Goal: Task Accomplishment & Management: Manage account settings

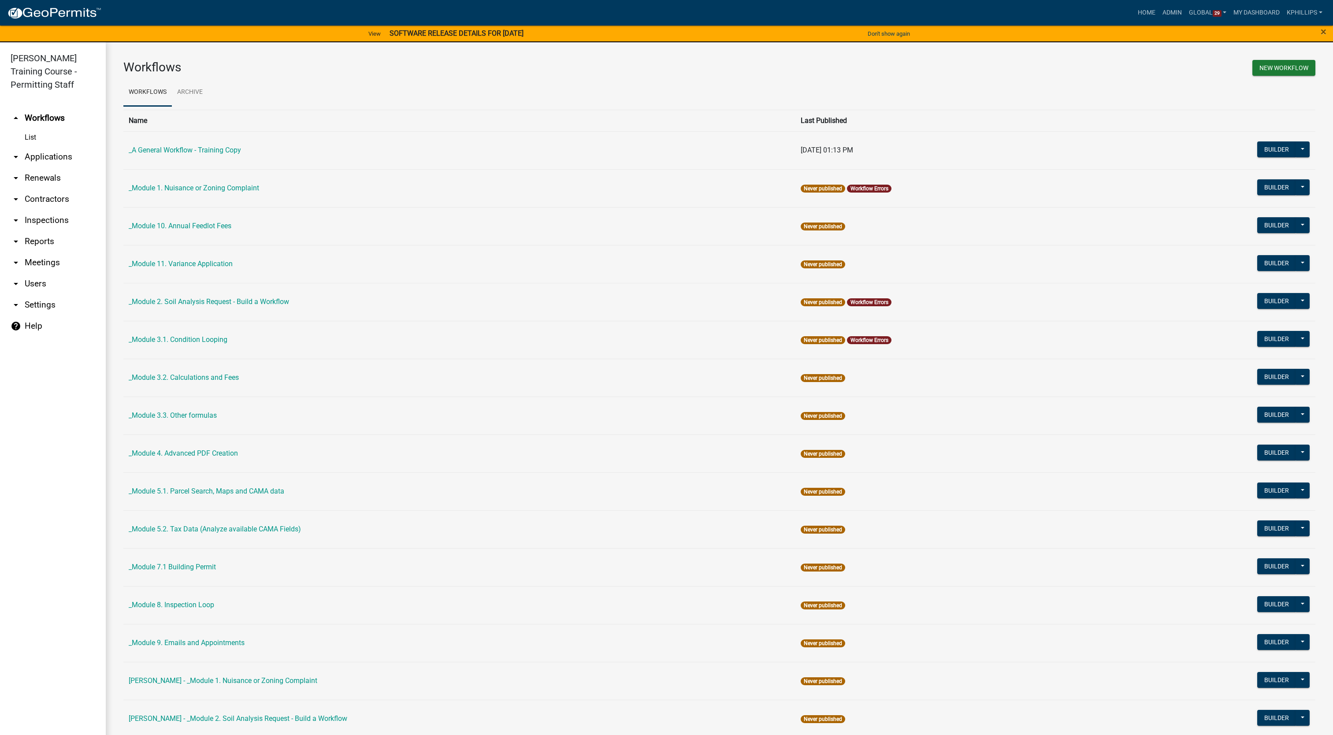
scroll to position [11, 0]
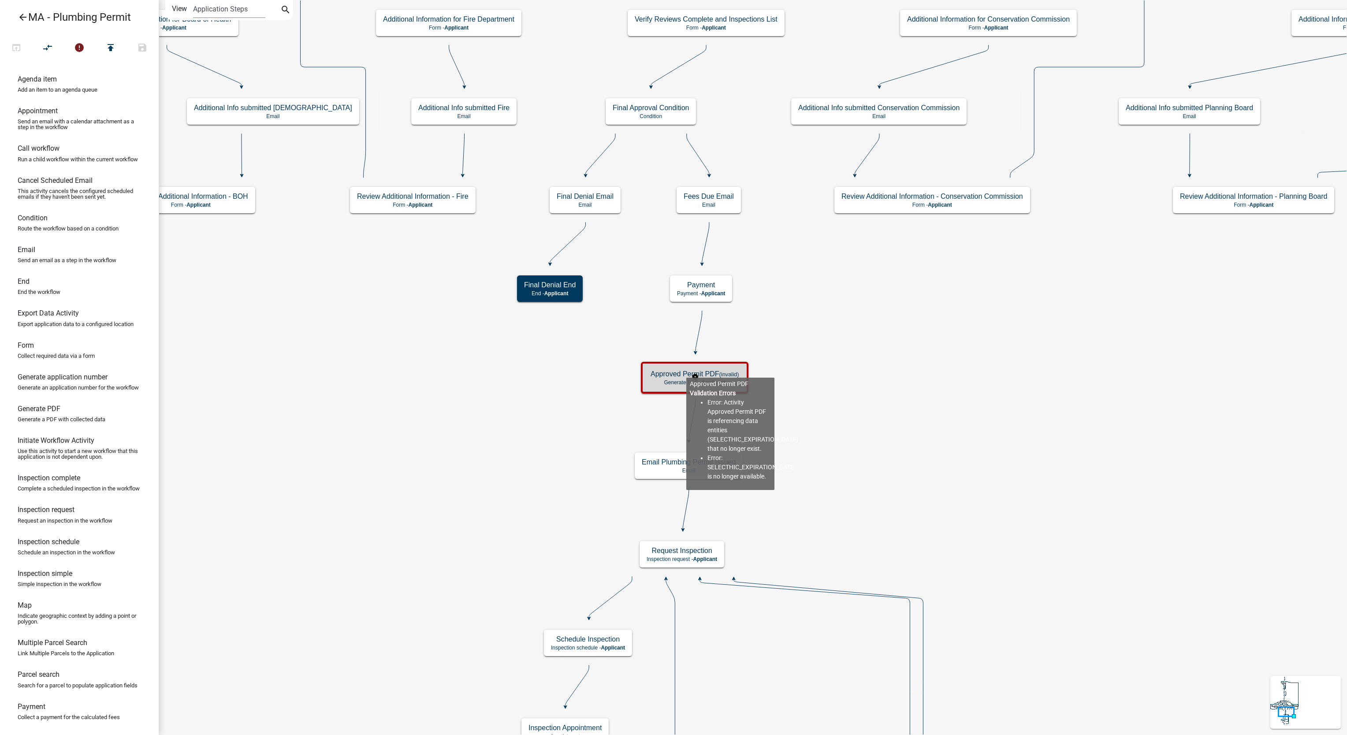
click at [686, 370] on h5 "Approved Permit PDF (invalid)" at bounding box center [694, 374] width 88 height 8
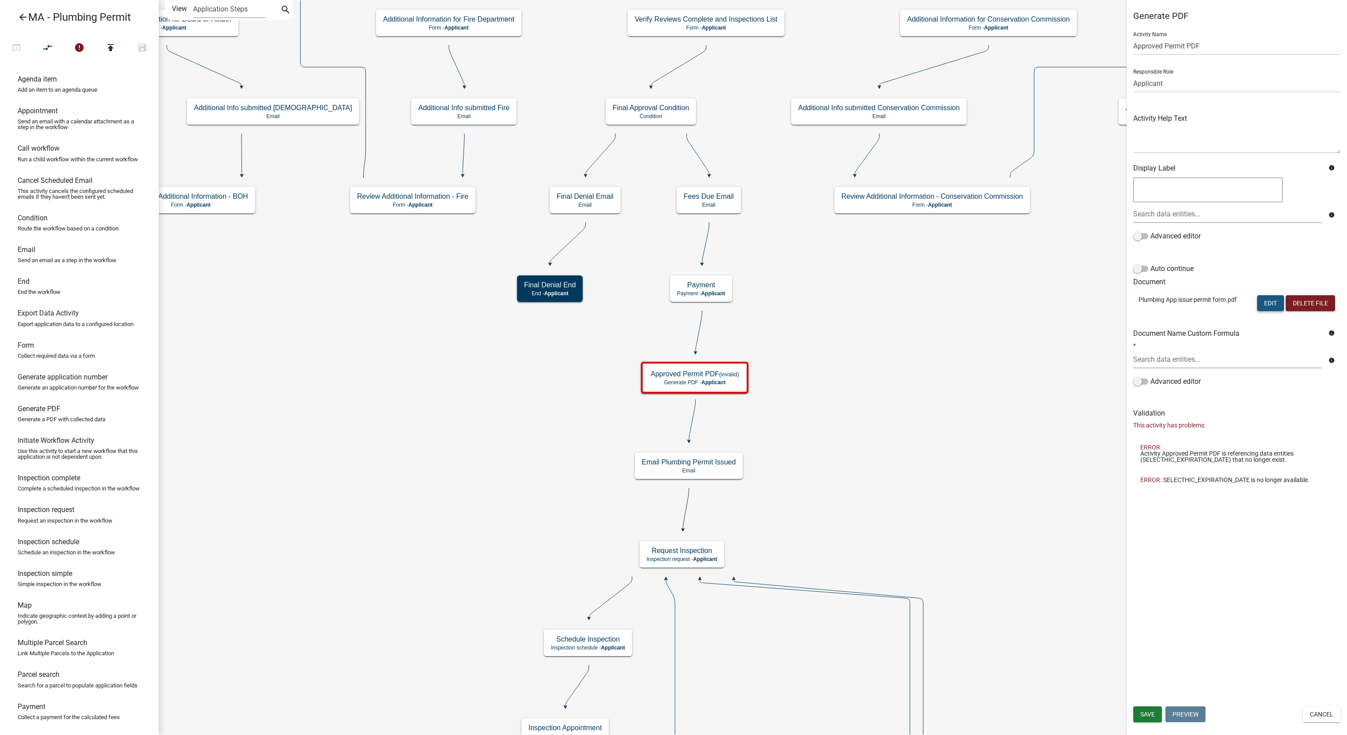
click at [1272, 308] on button "Edit" at bounding box center [1270, 303] width 27 height 16
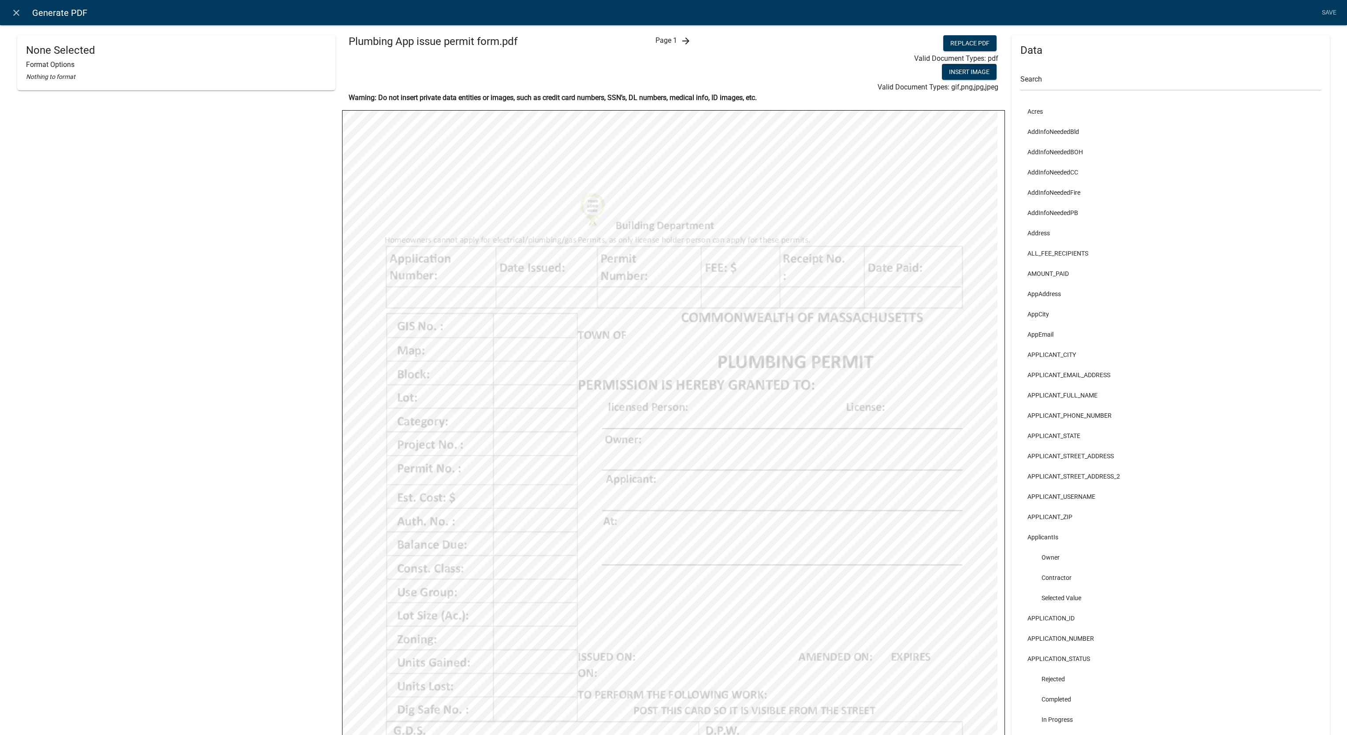
scroll to position [275, 0]
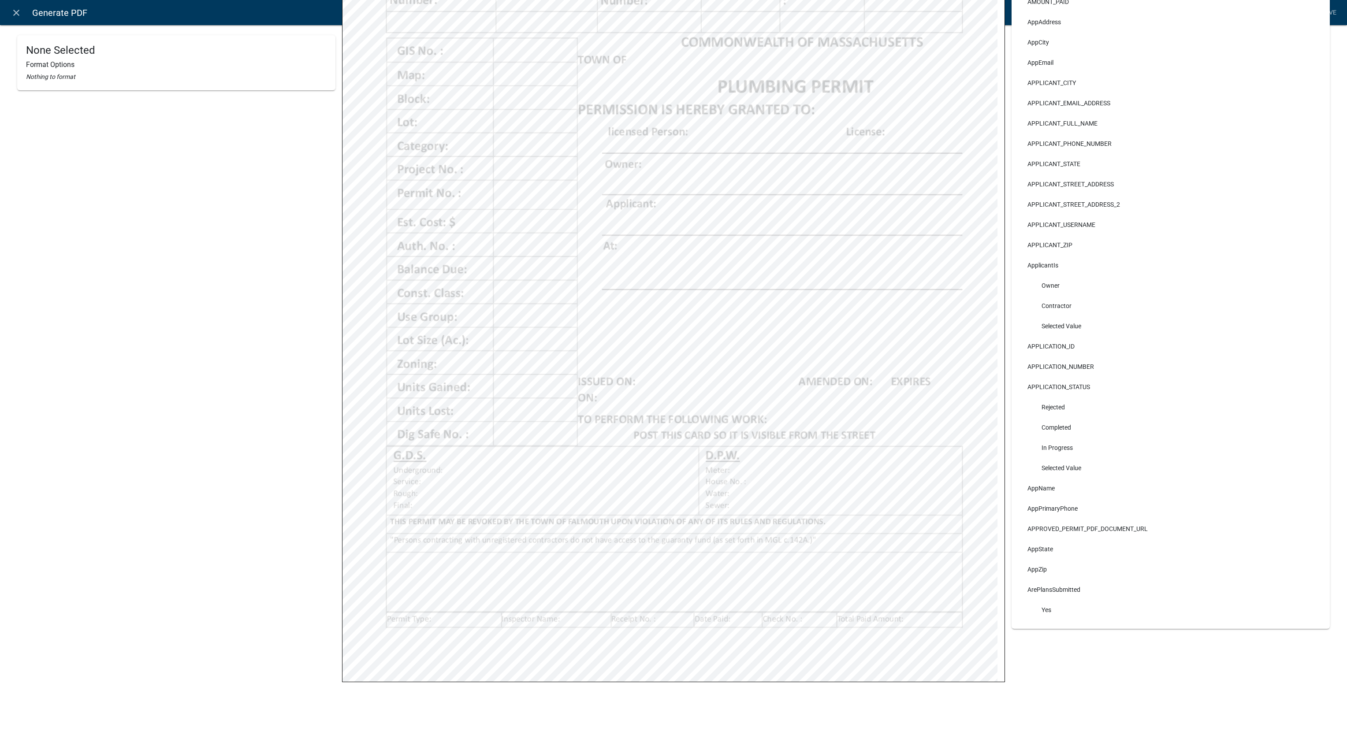
select select
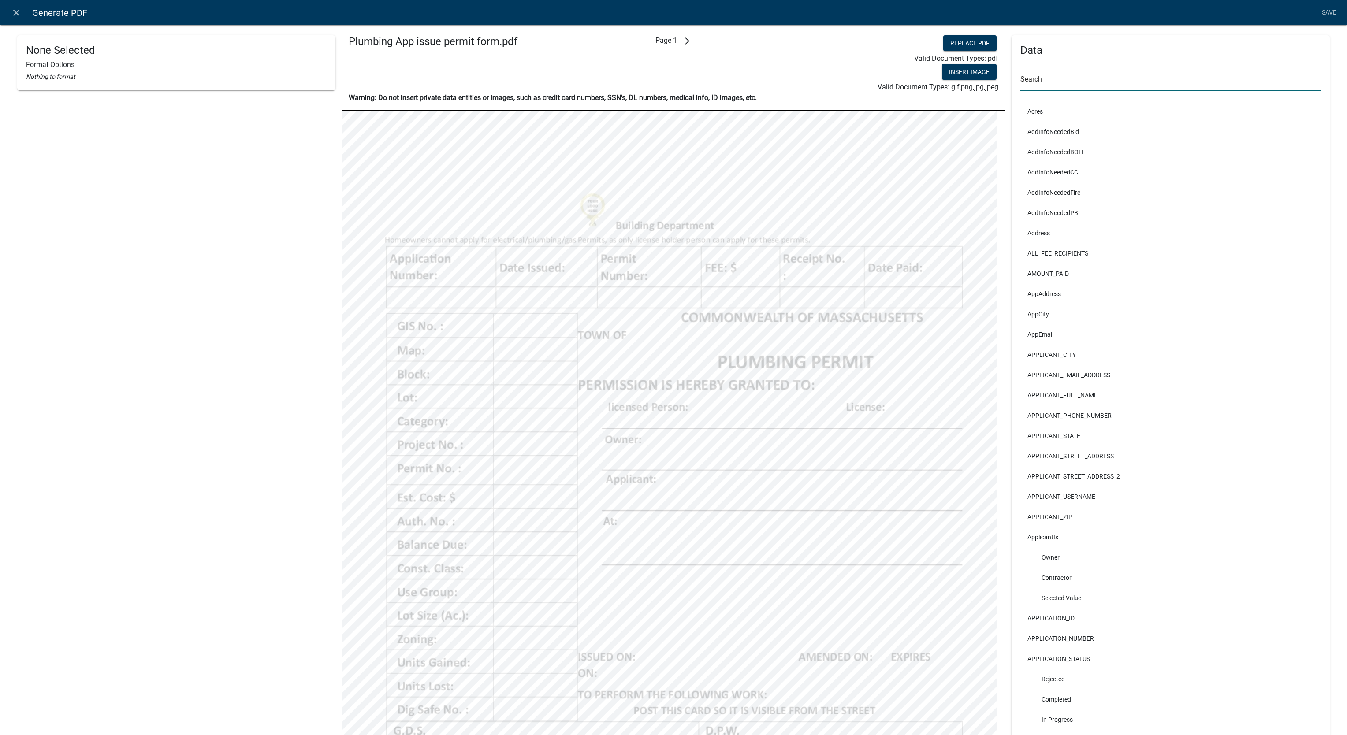
click at [1062, 80] on input "text" at bounding box center [1170, 82] width 301 height 18
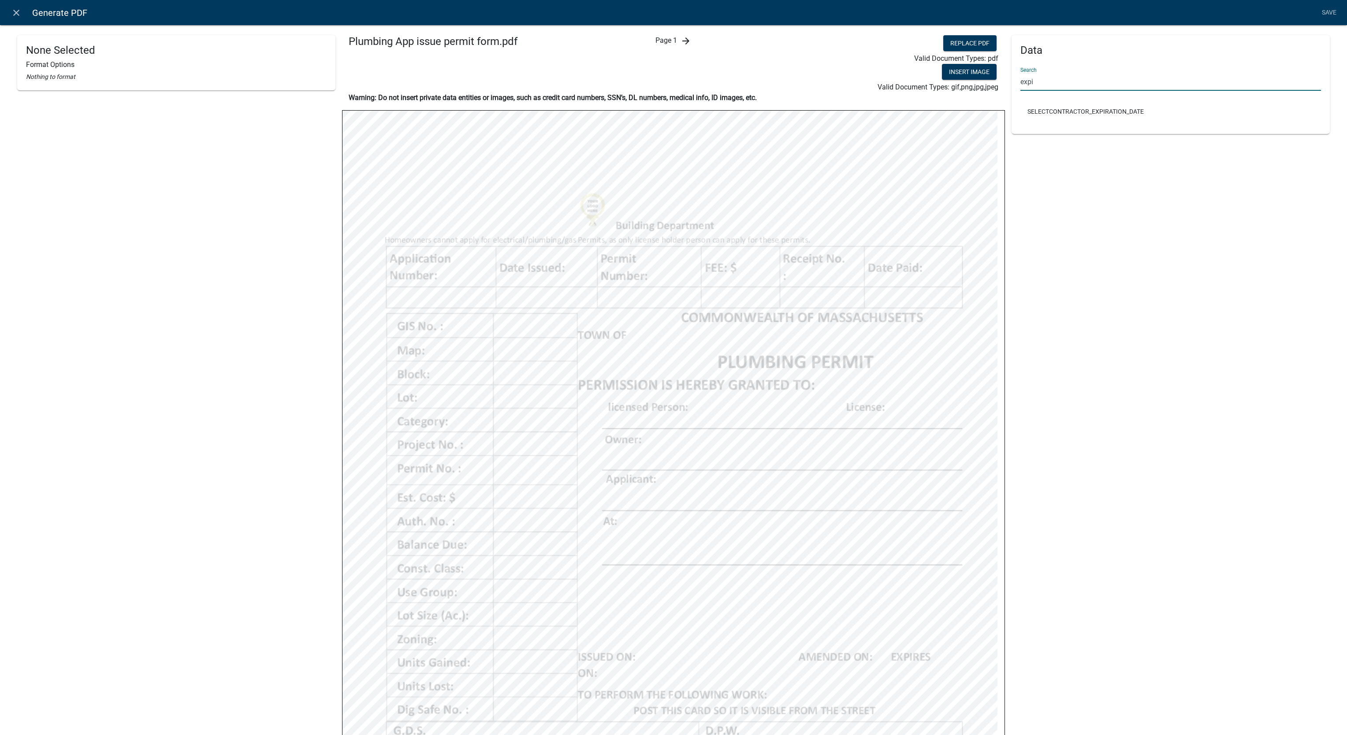
type input "expi"
select select
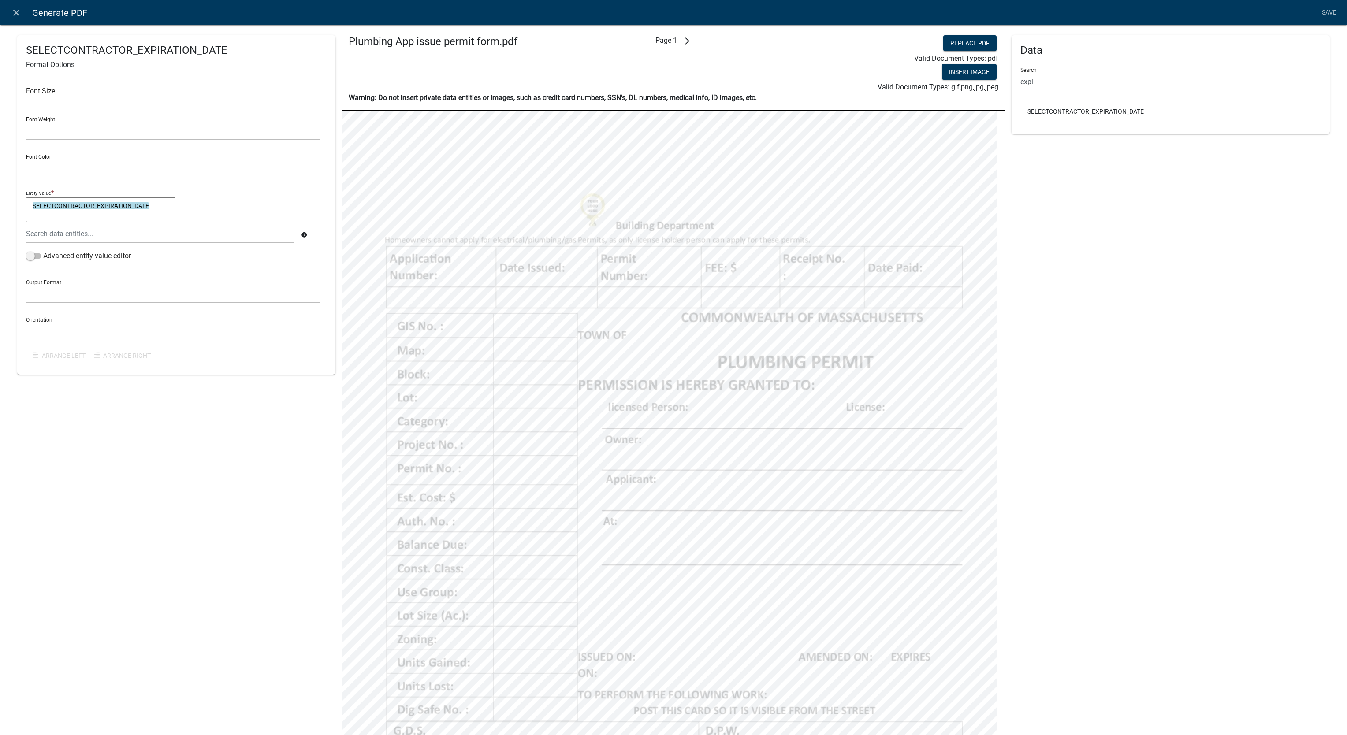
click at [1107, 490] on div "Data Search expi SELECTCONTRACTOR_EXPIRATION_DATE" at bounding box center [1170, 469] width 318 height 869
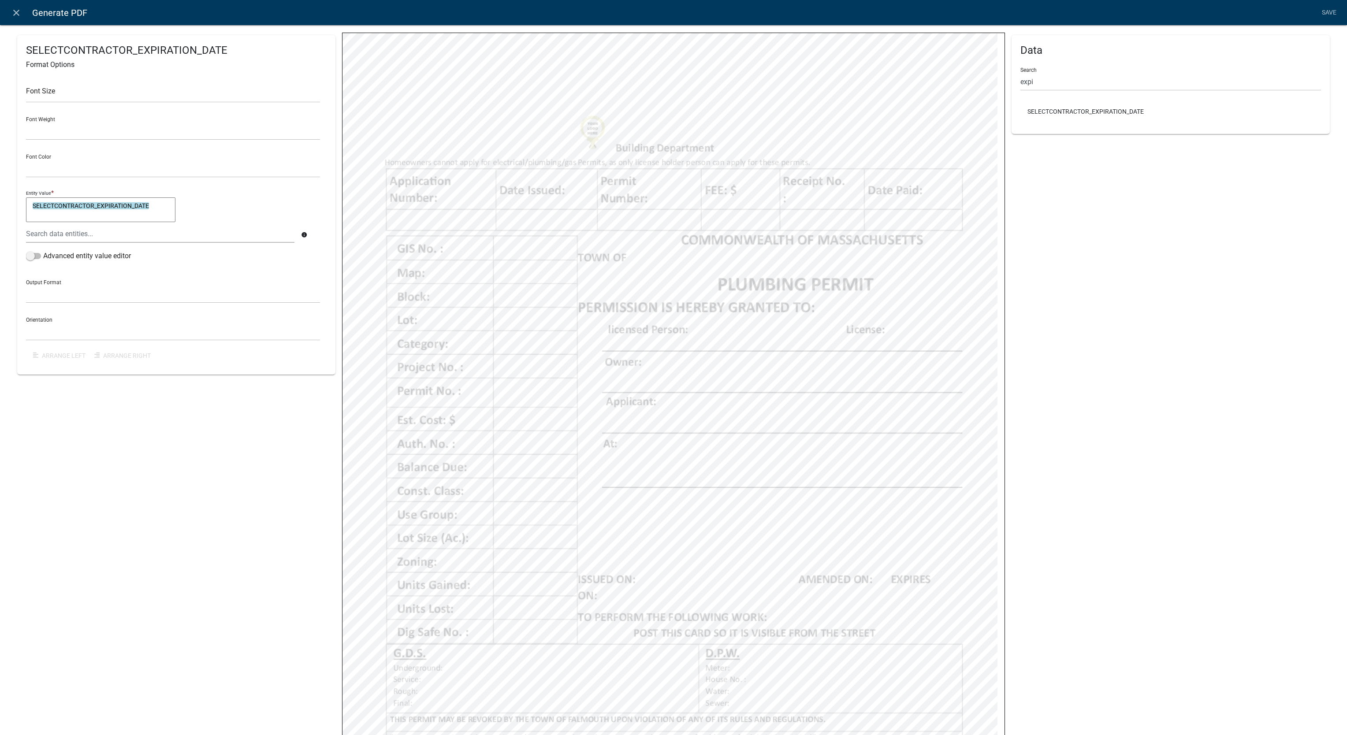
scroll to position [80, 0]
click at [1167, 71] on div "Search expi" at bounding box center [1170, 75] width 301 height 30
click at [1167, 74] on input "expi" at bounding box center [1170, 82] width 301 height 18
click at [1126, 79] on input "zoning" at bounding box center [1170, 82] width 301 height 18
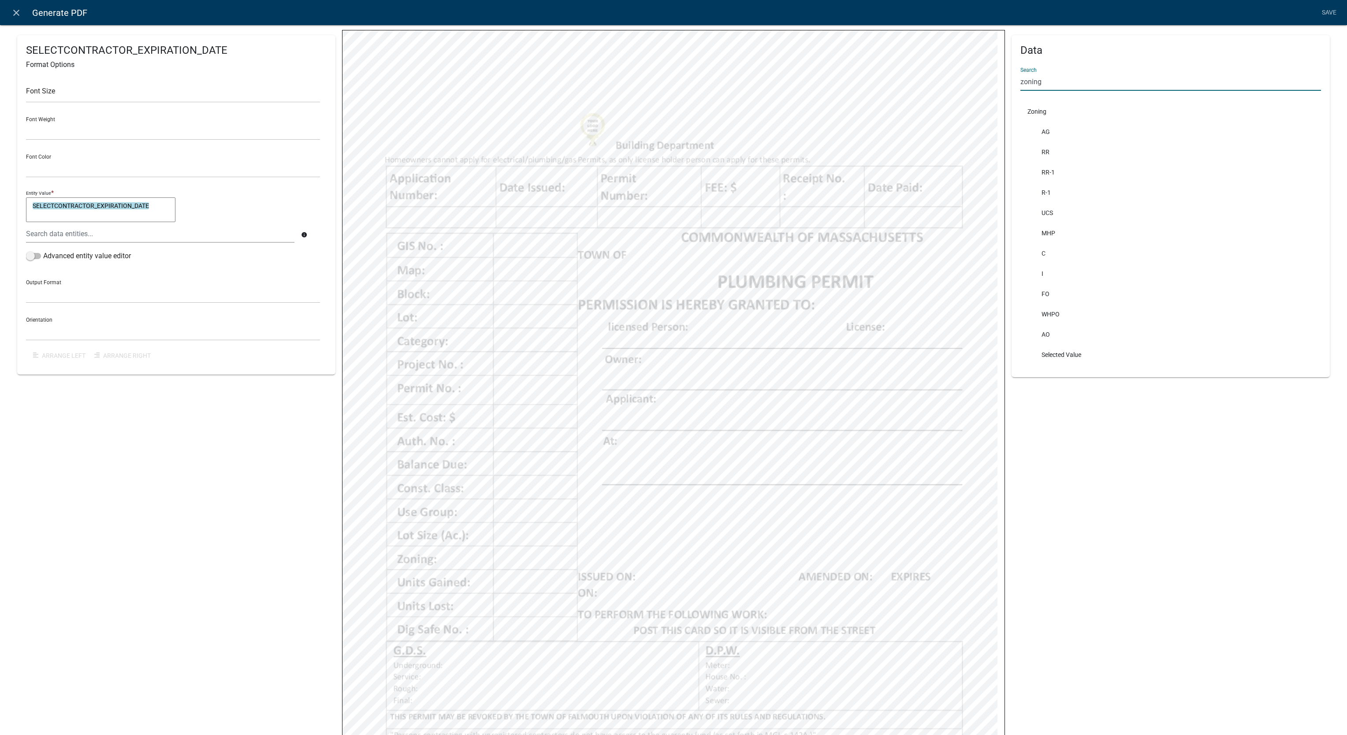
click at [1126, 79] on input "zoning" at bounding box center [1170, 82] width 301 height 18
type input "d"
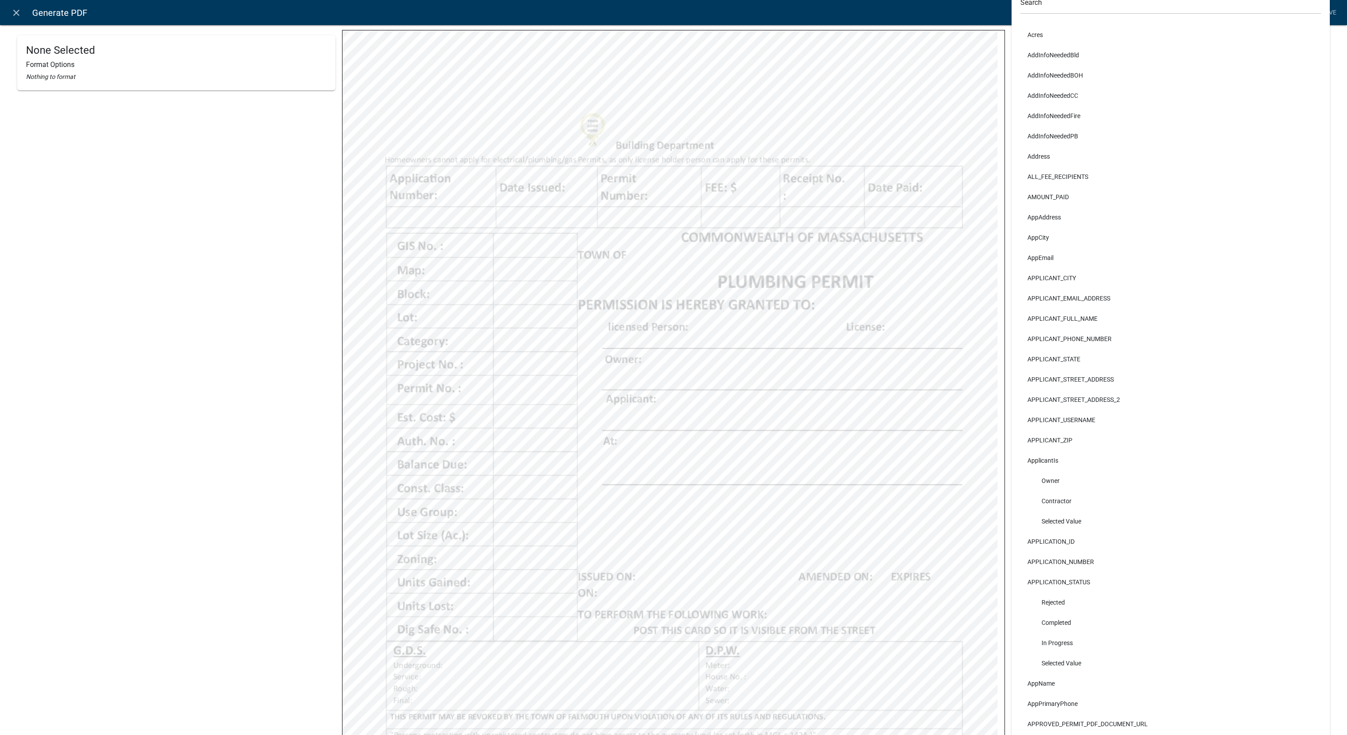
click at [1327, 78] on div "None Selected Format Options Nothing to format Plumbing App issue permit form.p…" at bounding box center [673, 426] width 1347 height 993
click at [1065, 7] on input "text" at bounding box center [1170, 5] width 301 height 18
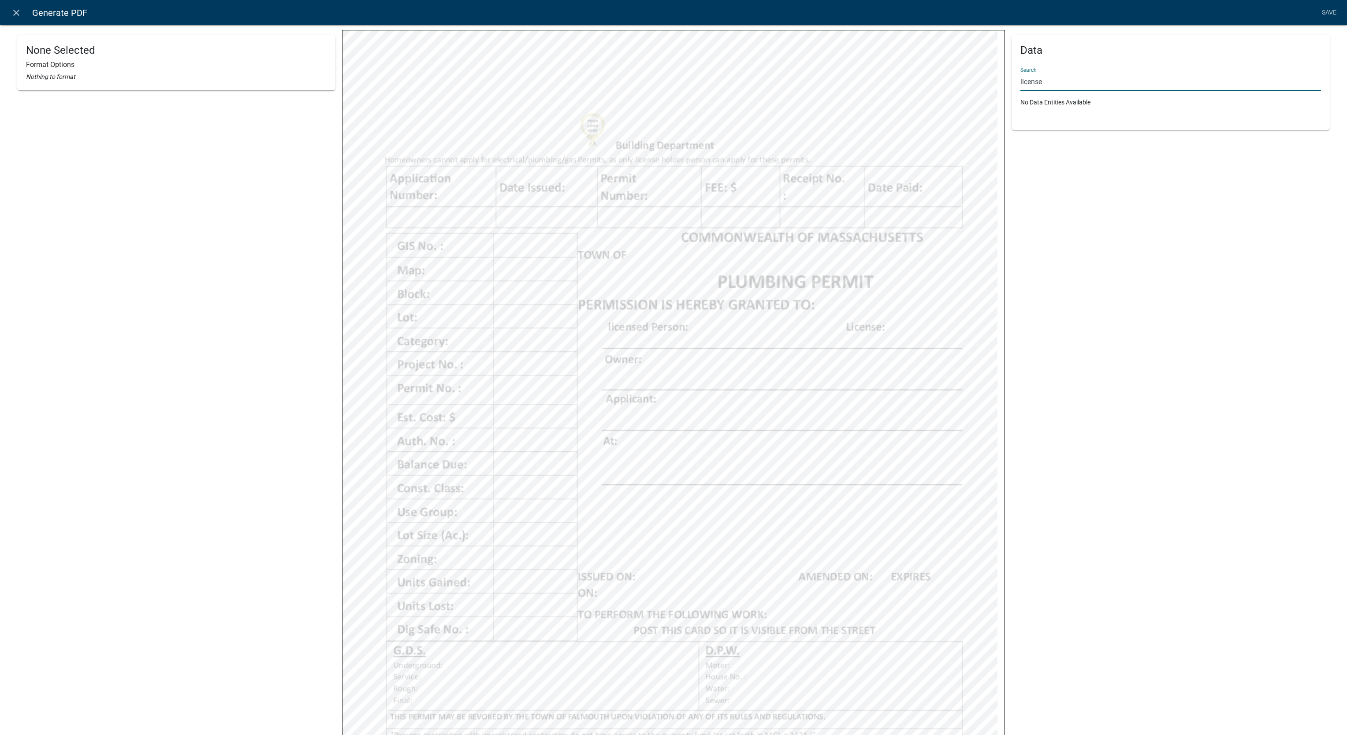
click at [1081, 82] on input "license" at bounding box center [1170, 82] width 301 height 18
type input "b"
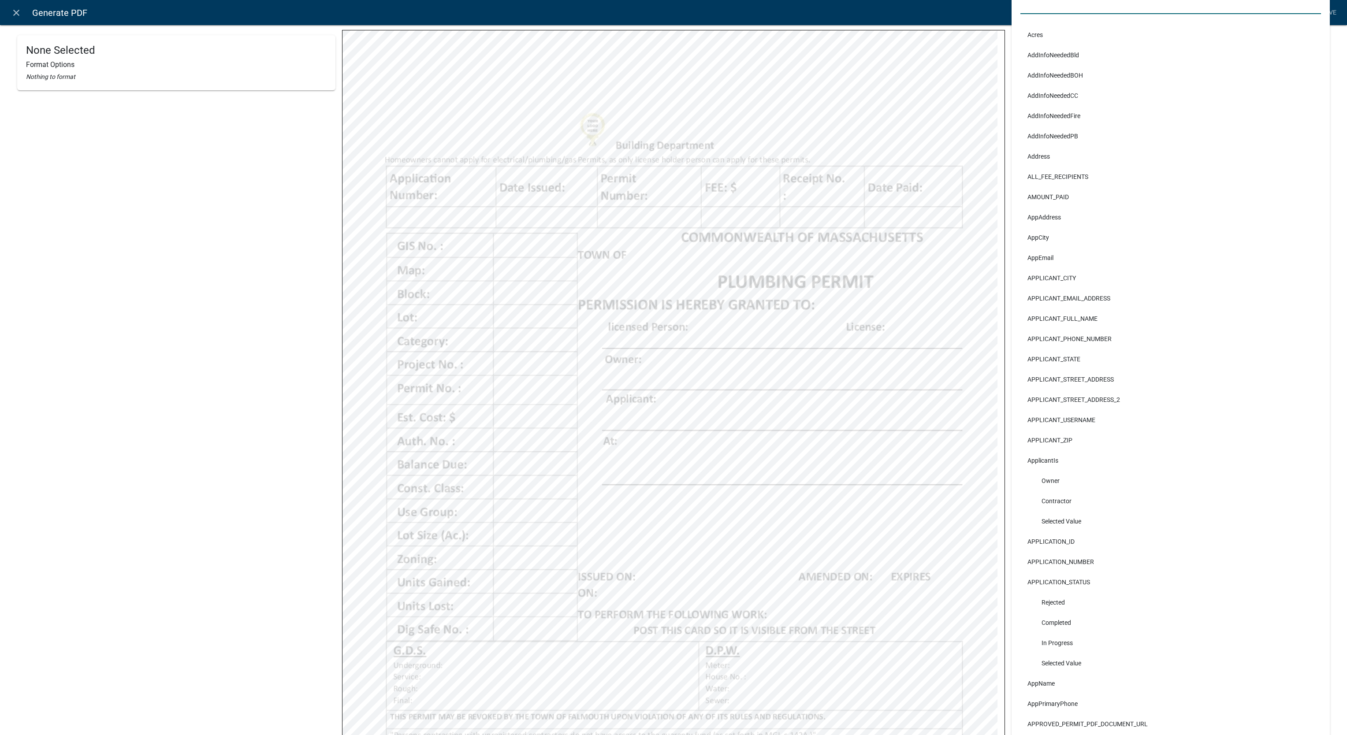
select select
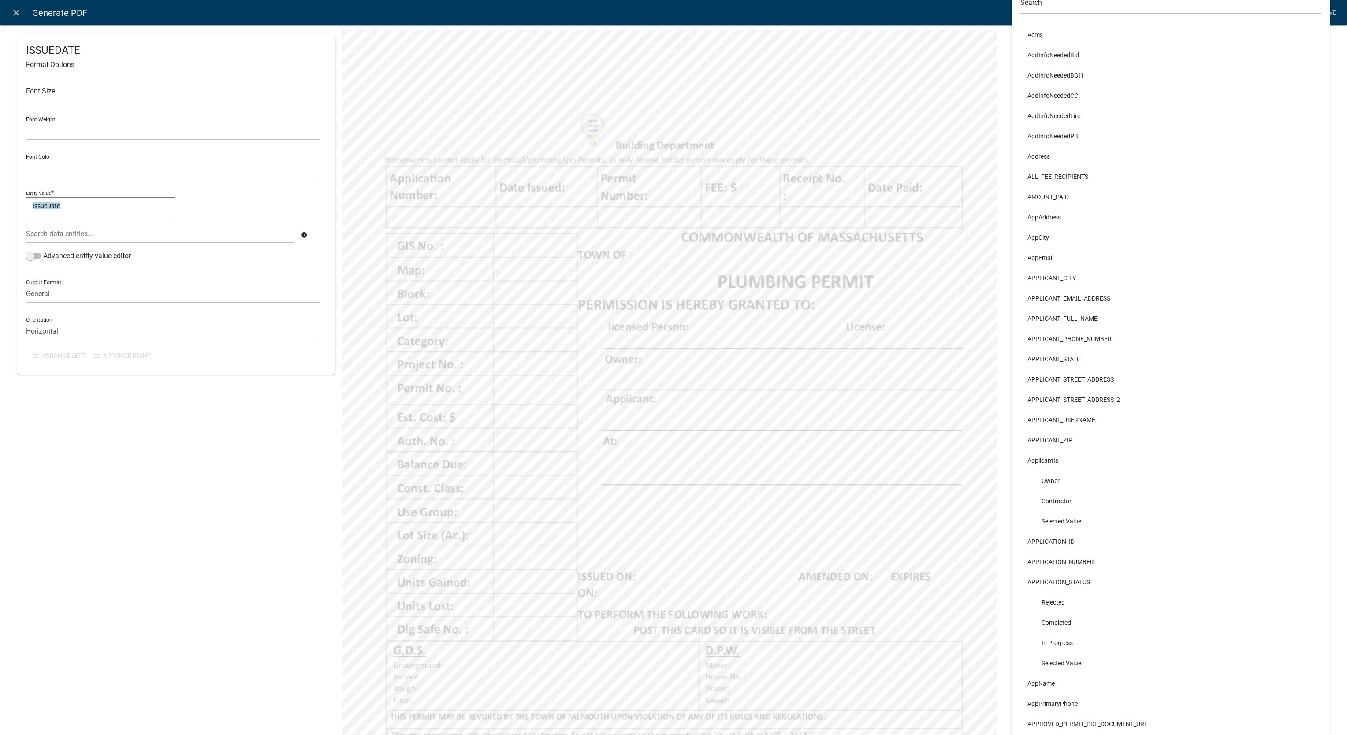
select select
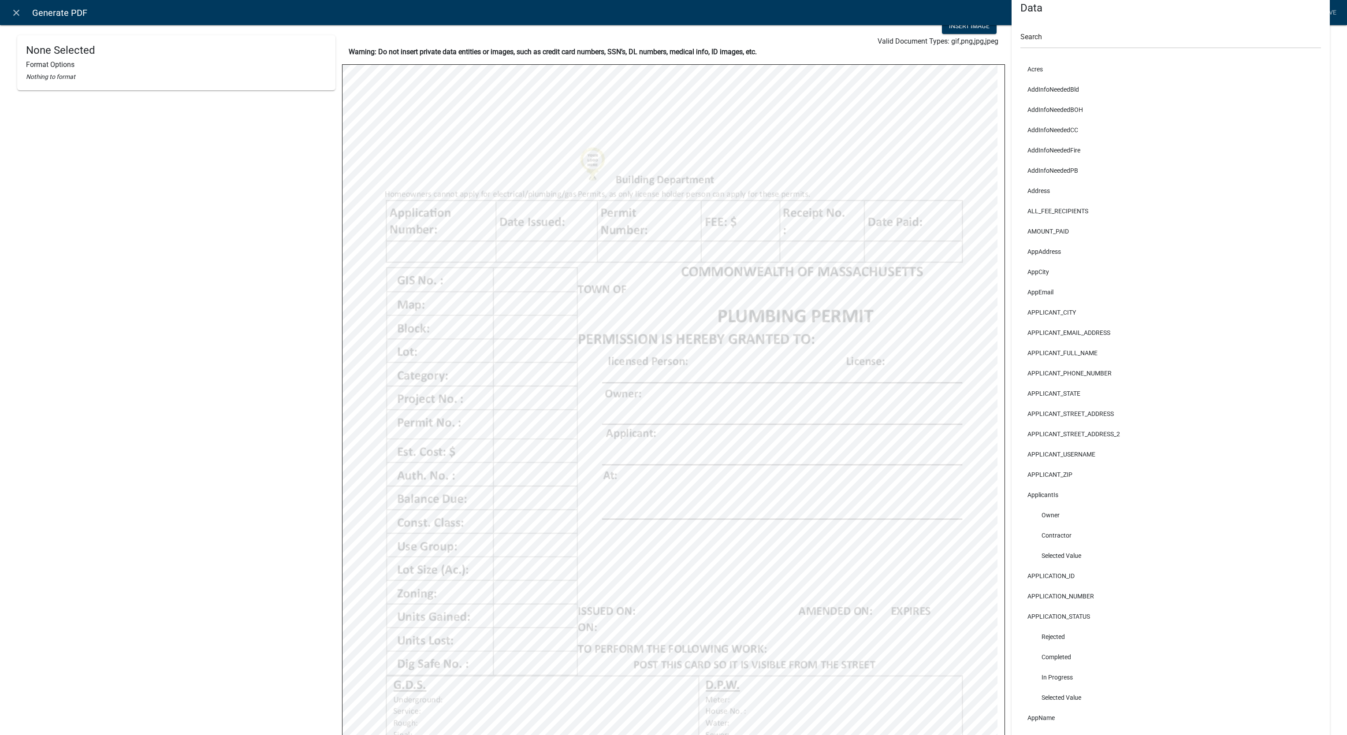
scroll to position [45, 0]
click at [1330, 12] on link "Save" at bounding box center [1329, 12] width 22 height 17
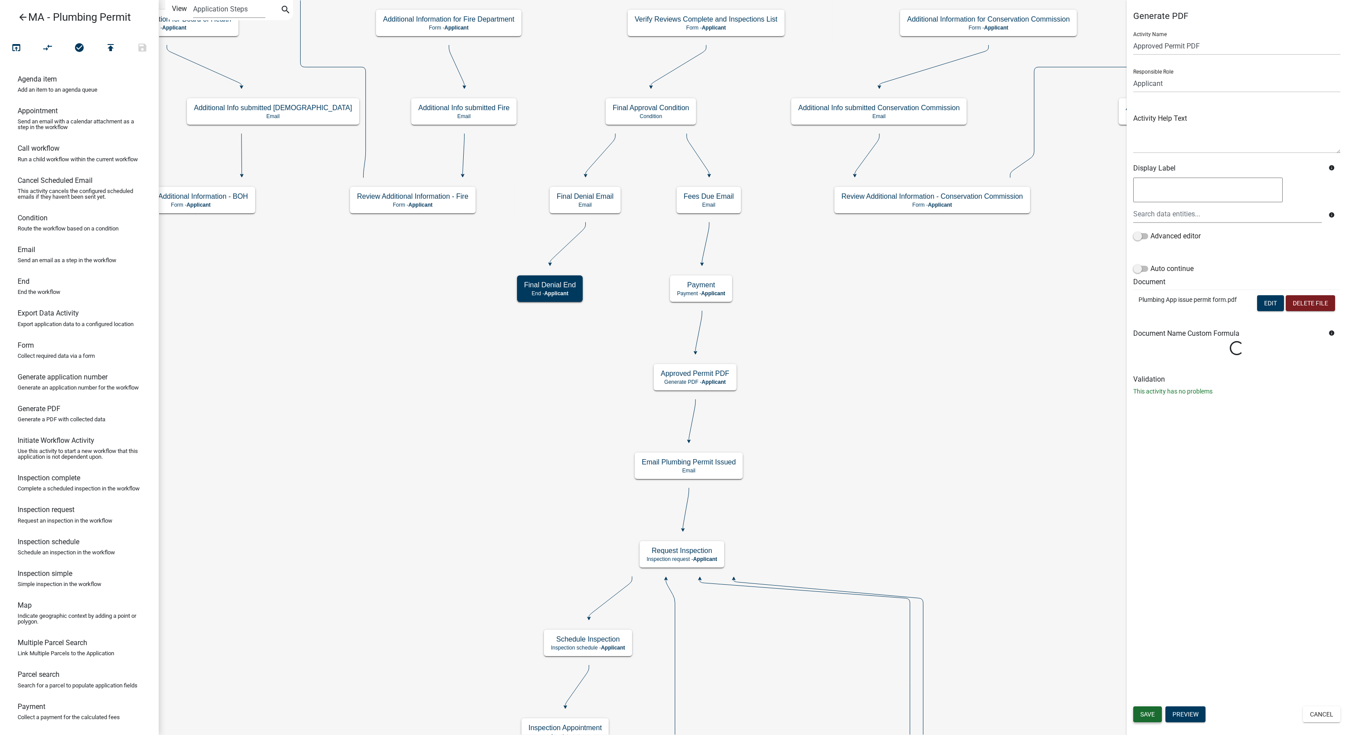
click at [1146, 714] on span "Save" at bounding box center [1147, 714] width 15 height 7
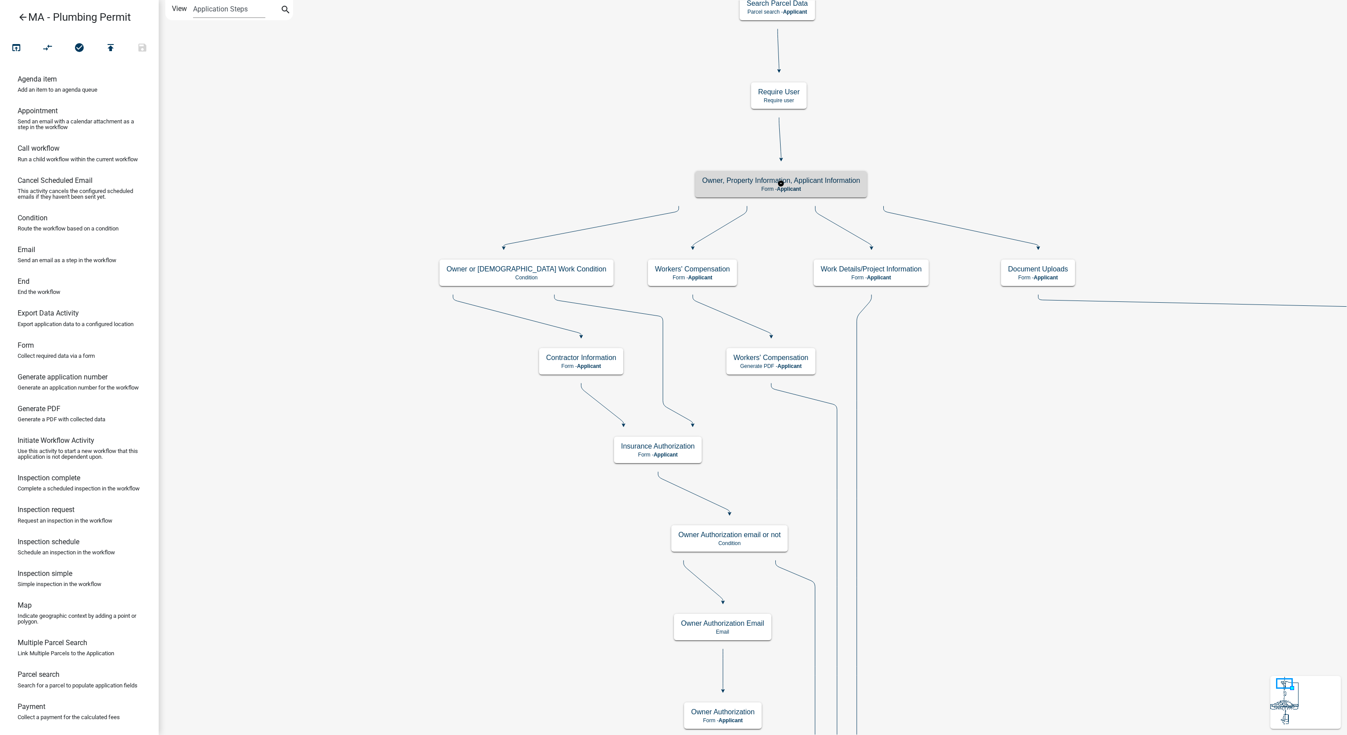
click at [730, 193] on div "Owner, Property Information, Applicant Information Form - Applicant" at bounding box center [781, 184] width 172 height 26
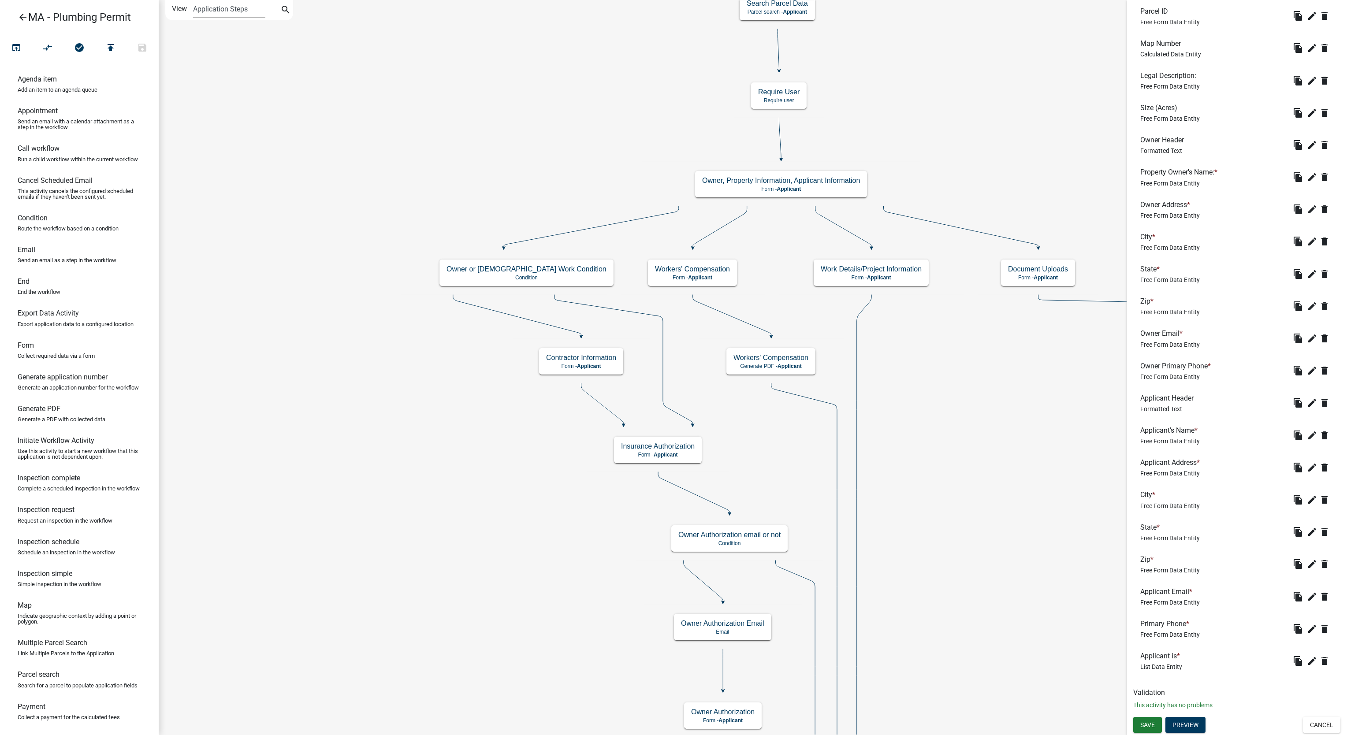
scroll to position [0, 0]
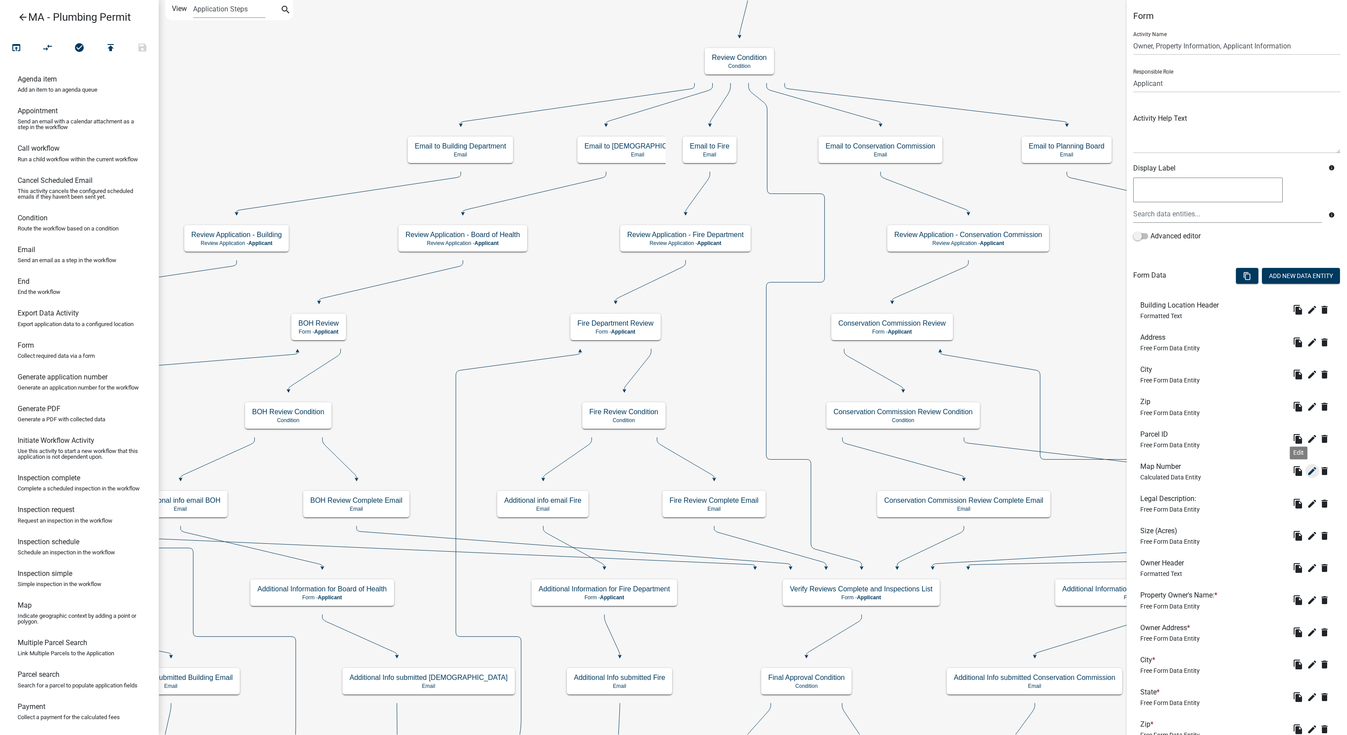
click at [1307, 476] on icon "edit" at bounding box center [1312, 471] width 11 height 11
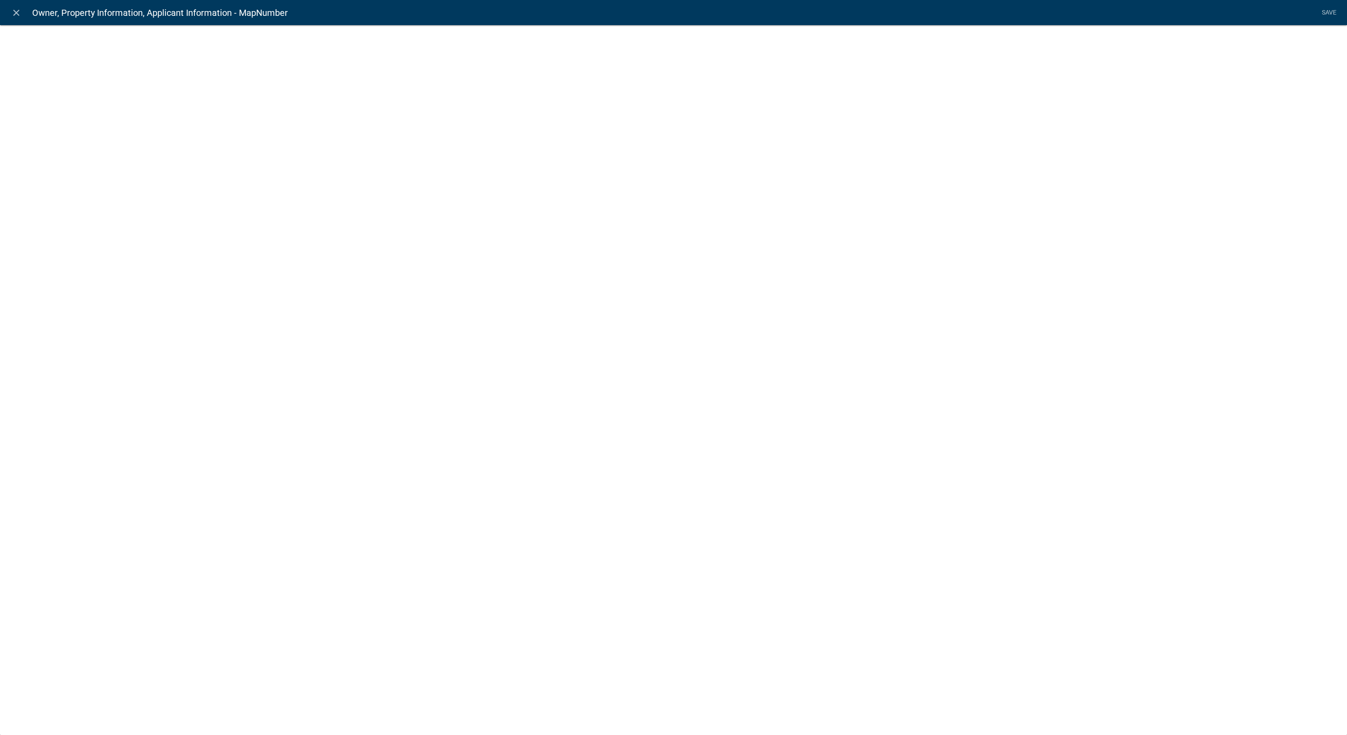
select select "calculated-value"
select select "1"
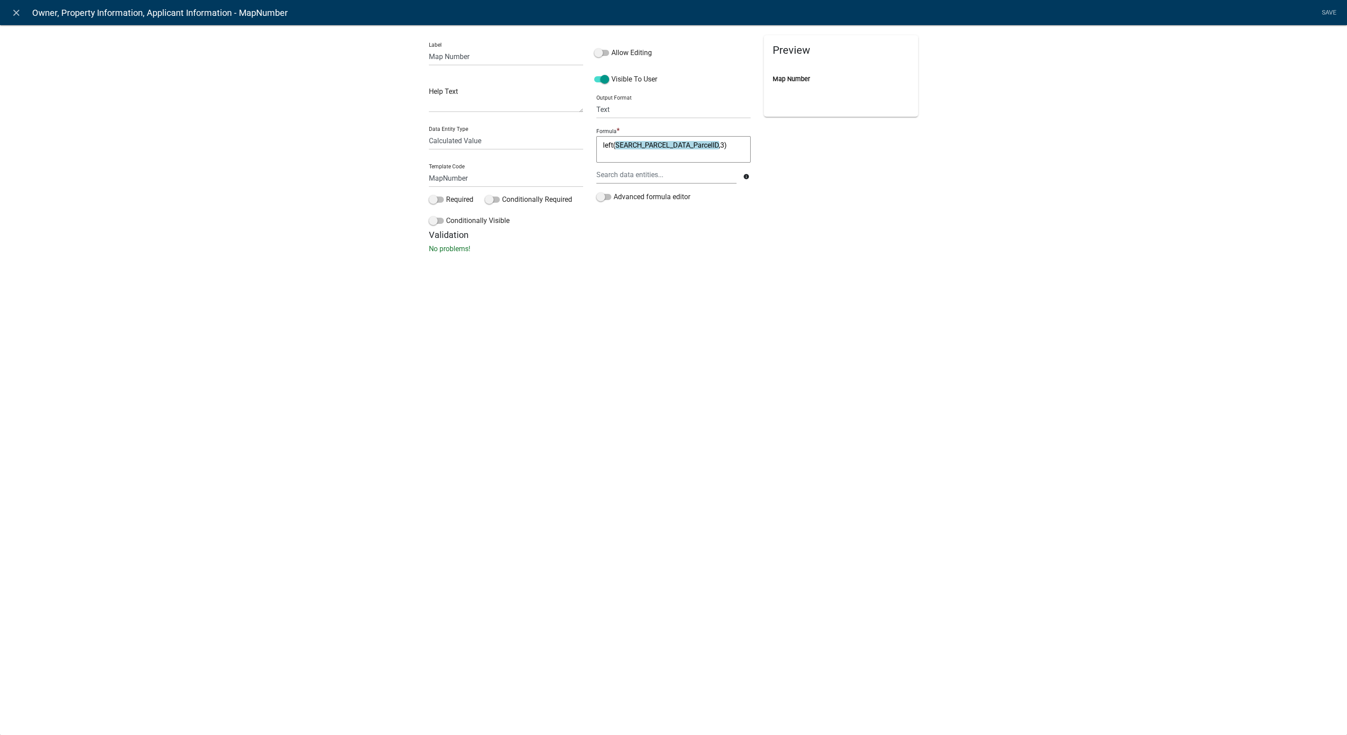
click at [695, 149] on textarea "left(SEARCH_PARCEL_DATA_ParcelID,3)" at bounding box center [673, 149] width 154 height 26
click at [11, 14] on icon "close" at bounding box center [16, 12] width 11 height 11
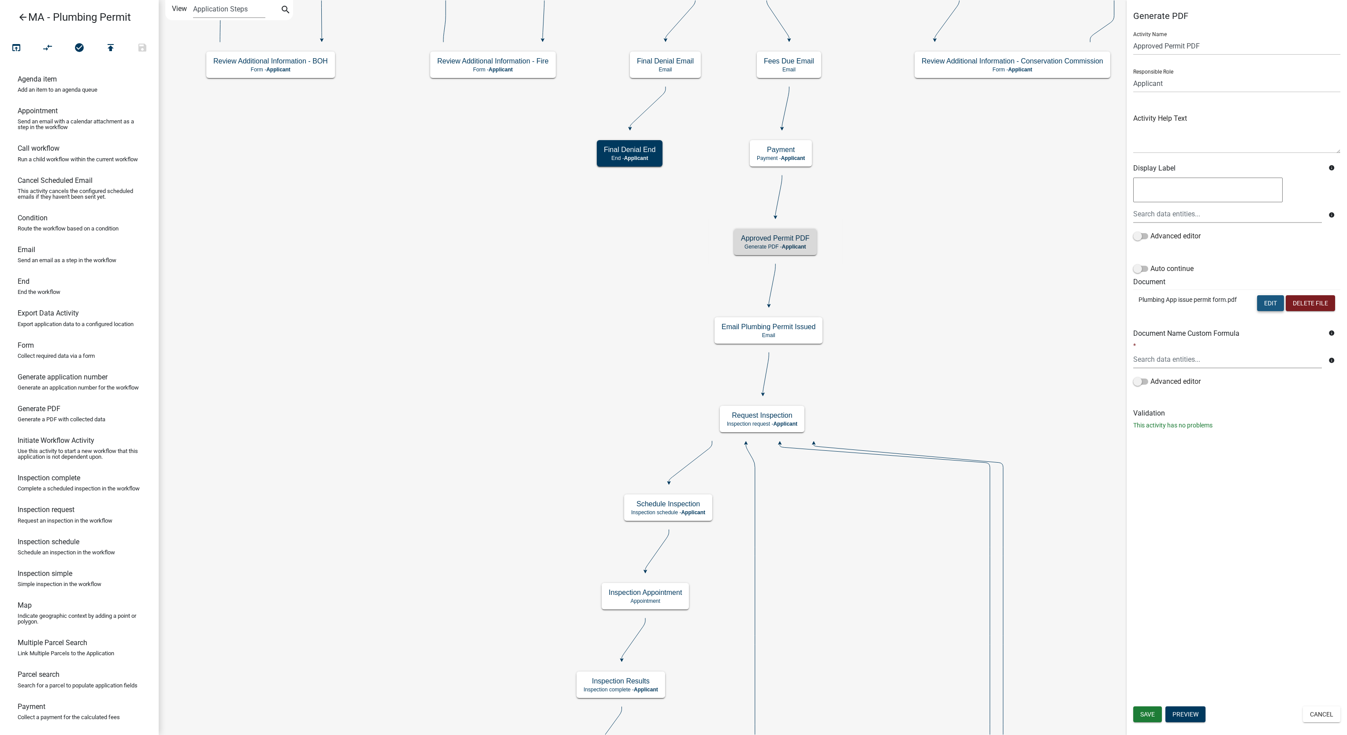
click at [1274, 303] on button "Edit" at bounding box center [1270, 303] width 27 height 16
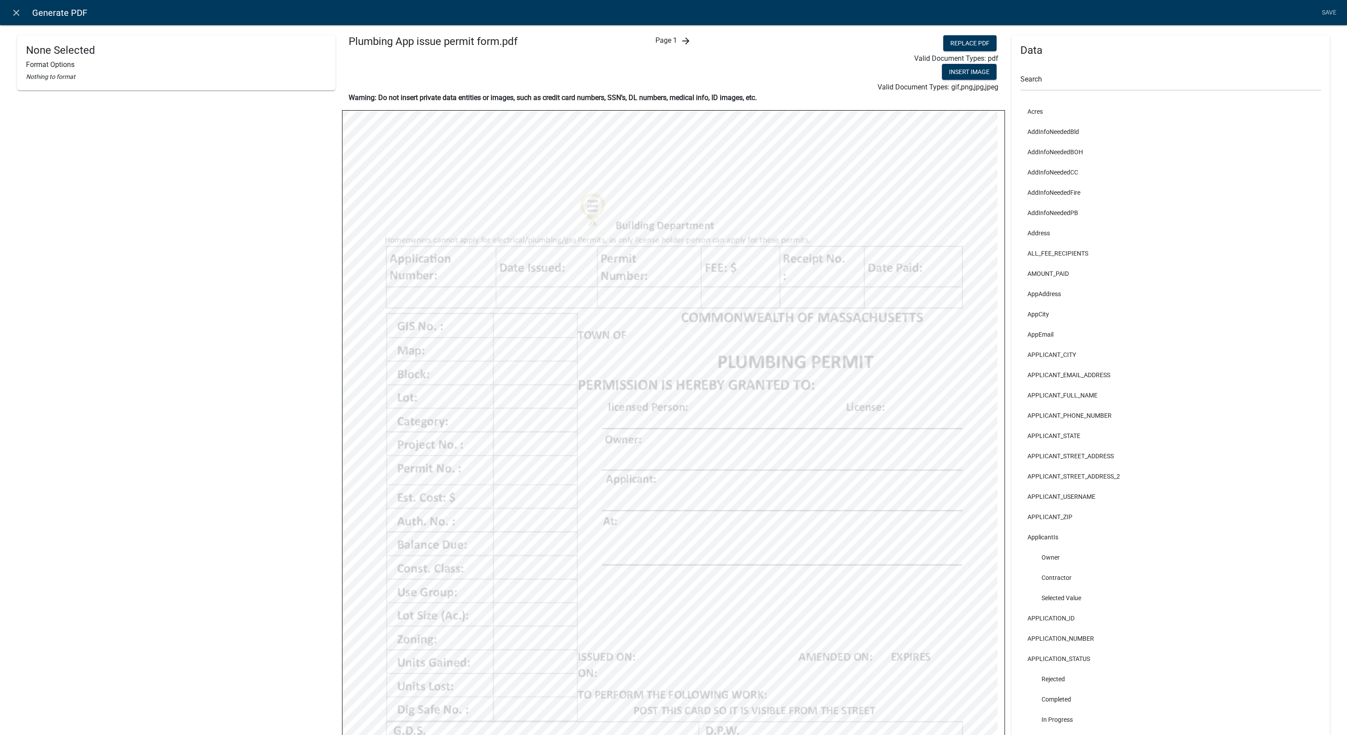
scroll to position [254, 0]
select select
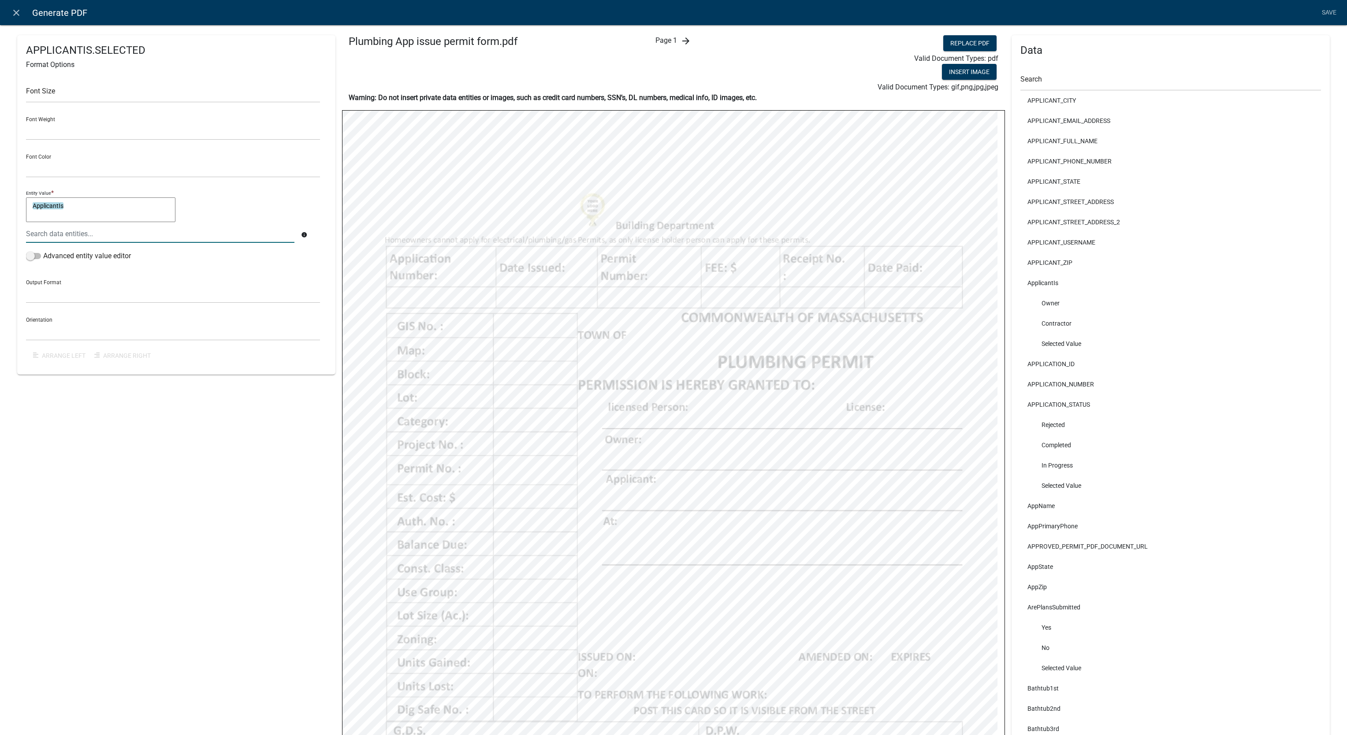
click at [144, 206] on textarea "ApplicantIs" at bounding box center [100, 209] width 149 height 25
paste textarea "_ParcelID,3)"
click at [144, 206] on textarea "A_ParcelID,3)" at bounding box center [100, 209] width 149 height 25
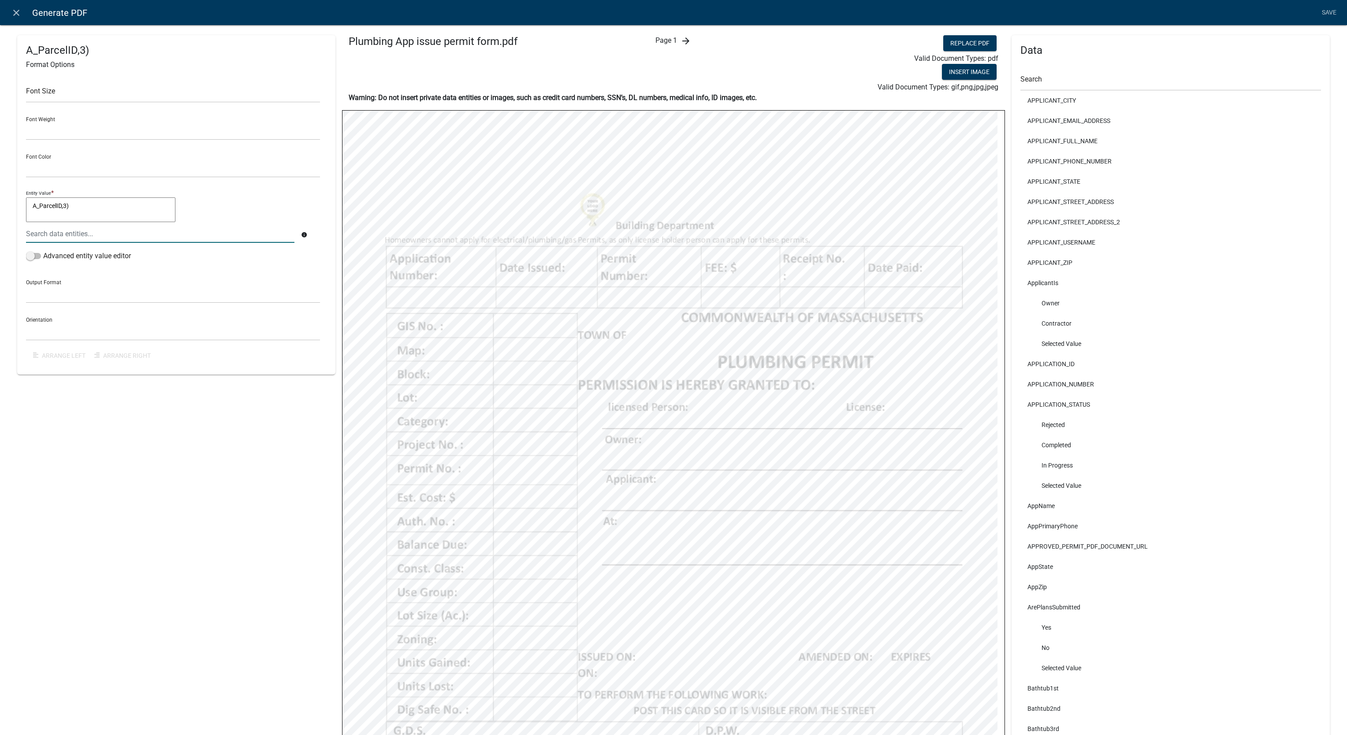
paste textarea
click at [144, 206] on textarea "rcelID,3)" at bounding box center [100, 209] width 149 height 25
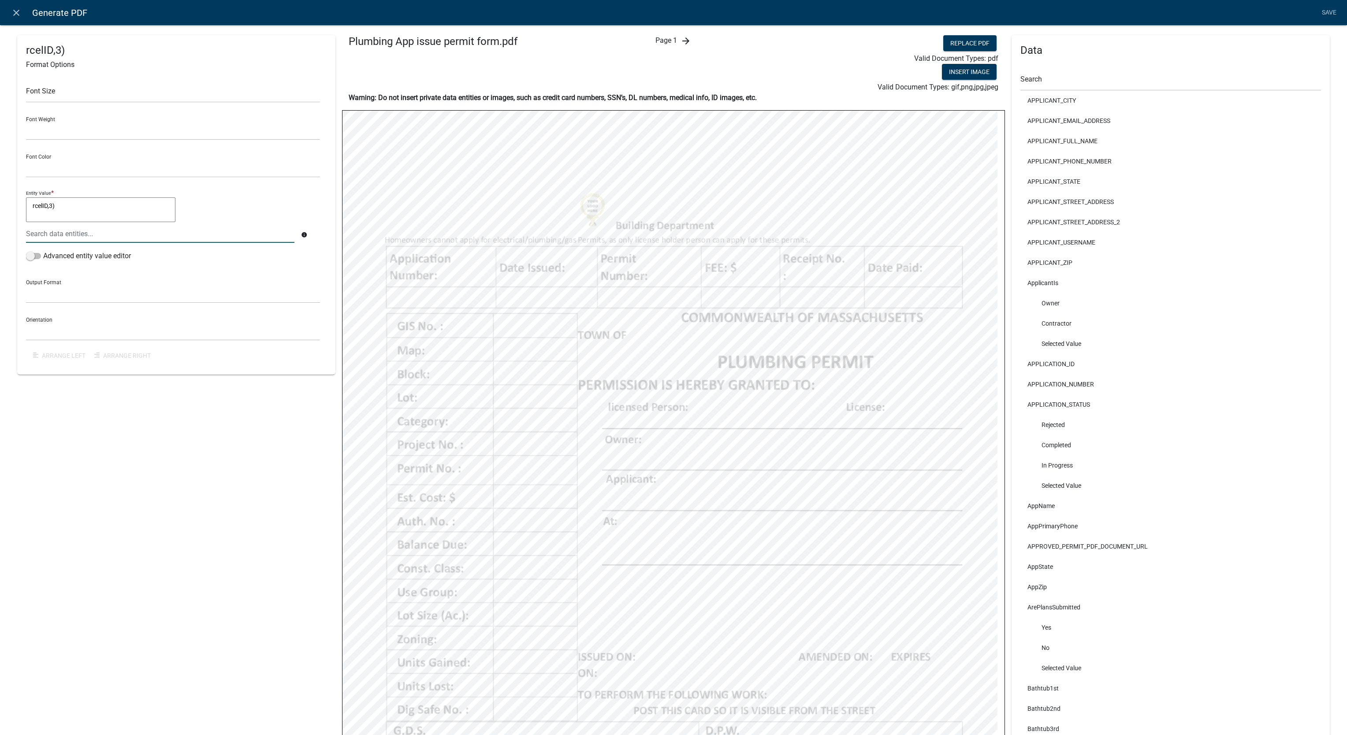
paste textarea "_DATA_Pa"
click at [144, 206] on textarea "_DATA_ParcelID,3)" at bounding box center [100, 209] width 149 height 25
paste textarea
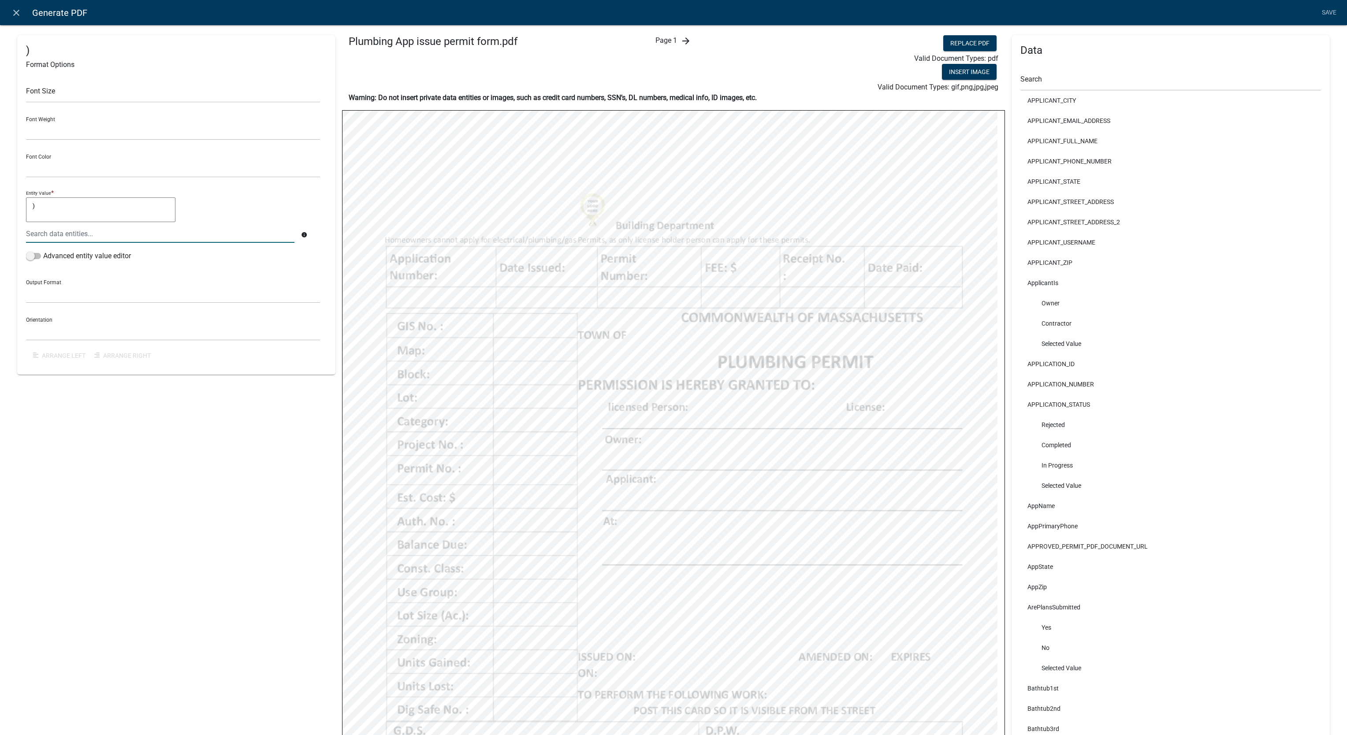
click at [144, 206] on textarea ")" at bounding box center [100, 209] width 149 height 25
paste textarea "ft(SEARCH_PARCEL_DATA_ParcelID,3"
click at [134, 209] on textarea "ft(SEARCH_PARCEL_DATA_ParcelID,3)" at bounding box center [100, 209] width 149 height 25
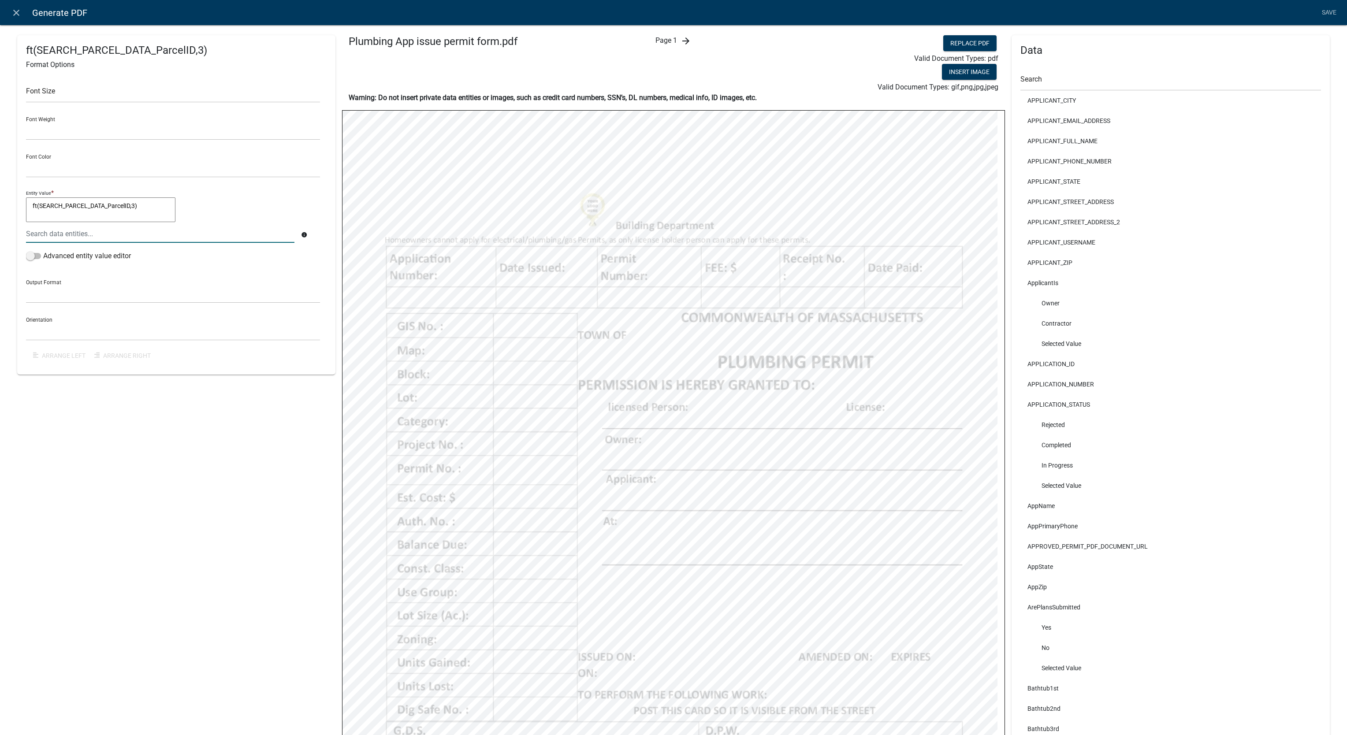
click at [134, 209] on textarea "ft(SEARCH_PARCEL_DATA_ParcelID,3)" at bounding box center [100, 209] width 149 height 25
paste textarea "D,"
click at [84, 202] on textarea "ft(SEARCH_PARCEL_DATA_ParcelID,D,3)" at bounding box center [100, 209] width 149 height 25
click at [121, 286] on select "General Text Number Decimal Date Date & Time" at bounding box center [173, 294] width 294 height 18
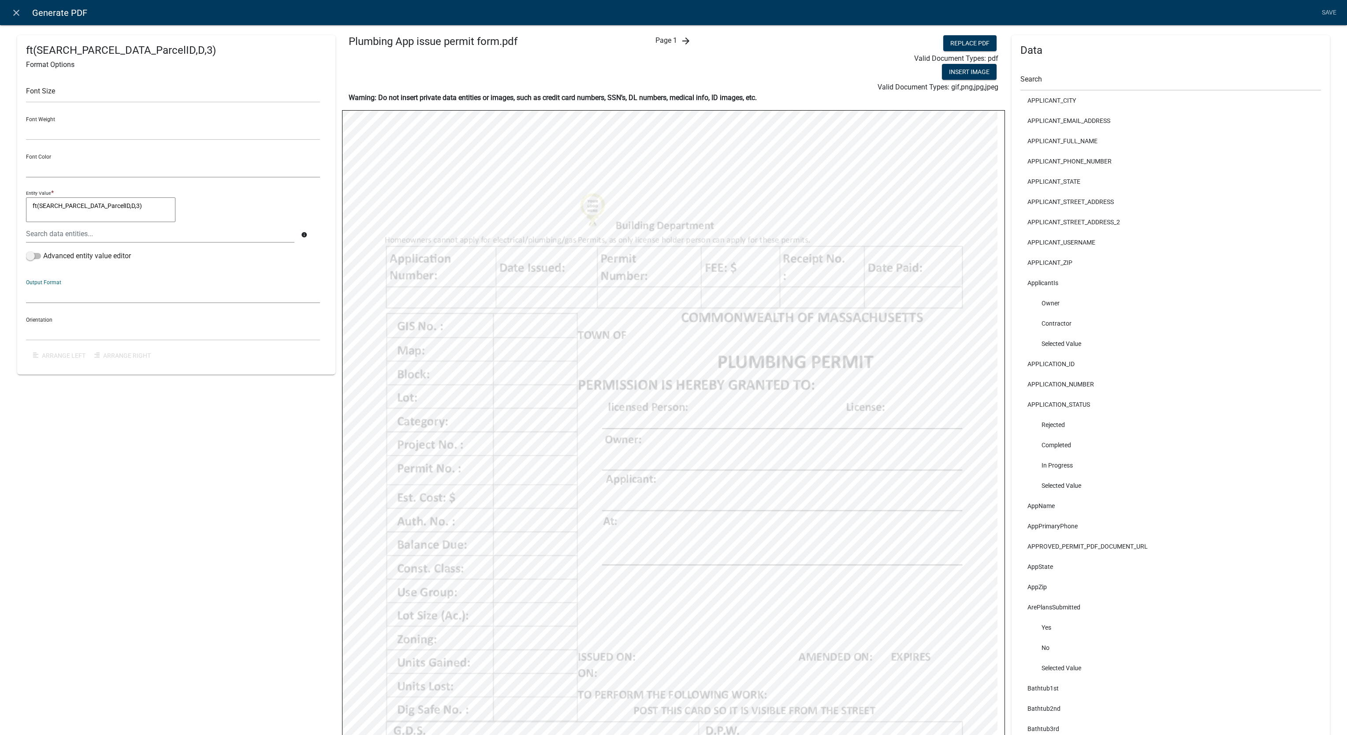
click at [173, 171] on select "Black Red" at bounding box center [173, 169] width 294 height 18
drag, startPoint x: 41, startPoint y: 206, endPoint x: 137, endPoint y: 205, distance: 96.1
click at [137, 205] on textarea "ft(SEARCH_PARCEL_DATA_ParcelID,D,3)" at bounding box center [100, 209] width 149 height 25
click at [156, 215] on textarea "ft(SEARCH_PARCEL_DATA_ParcelID,D,3)" at bounding box center [100, 209] width 149 height 25
click at [143, 207] on textarea "ft(SEARCH_PARCEL_DATA_ParcelID,D,3)" at bounding box center [100, 209] width 149 height 25
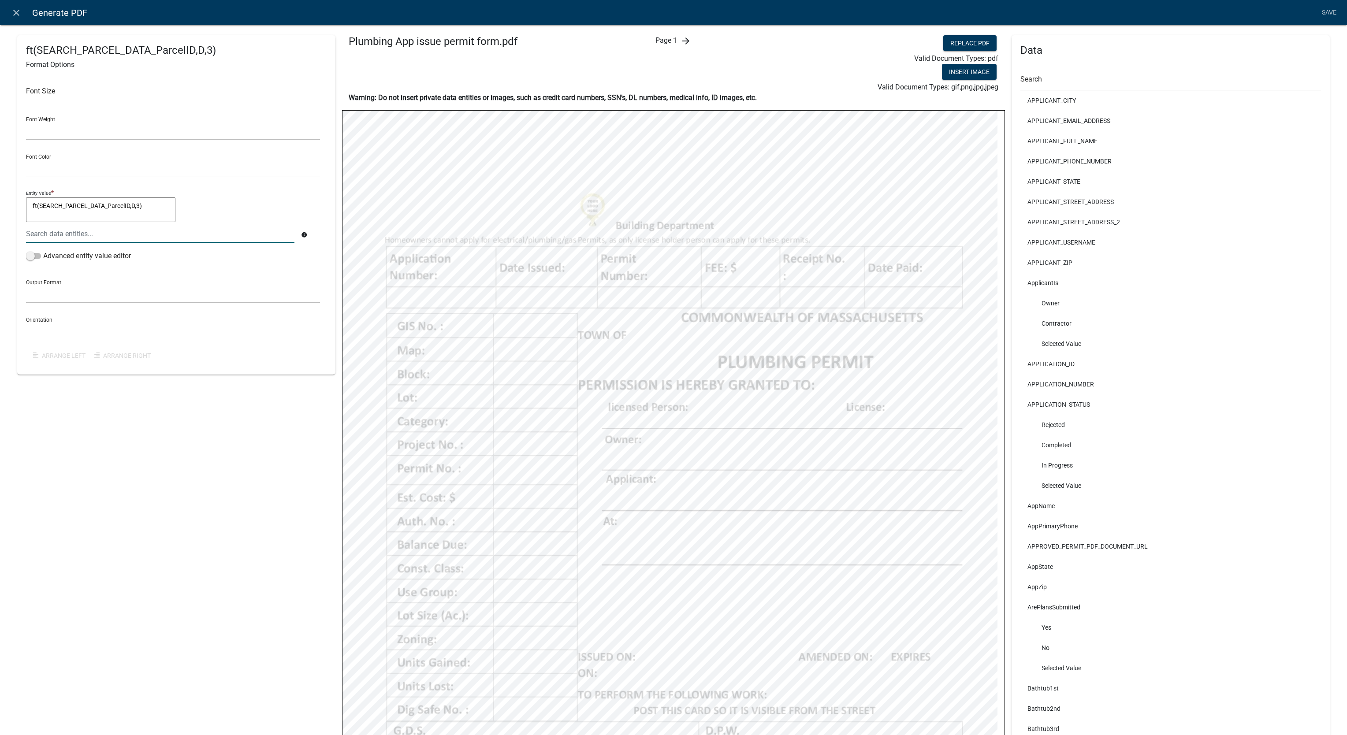
click at [143, 207] on textarea "ft(SEARCH_PARCEL_DATA_ParcelID,D,3)" at bounding box center [100, 209] width 149 height 25
paste textarea "left(SEARCH_PARCEL_DATA_ParcelI"
drag, startPoint x: 134, startPoint y: 205, endPoint x: 45, endPoint y: 205, distance: 89.0
click at [45, 205] on textarea "left(SEARCH_PARCEL_DATA_ParcelID,3)" at bounding box center [100, 209] width 149 height 25
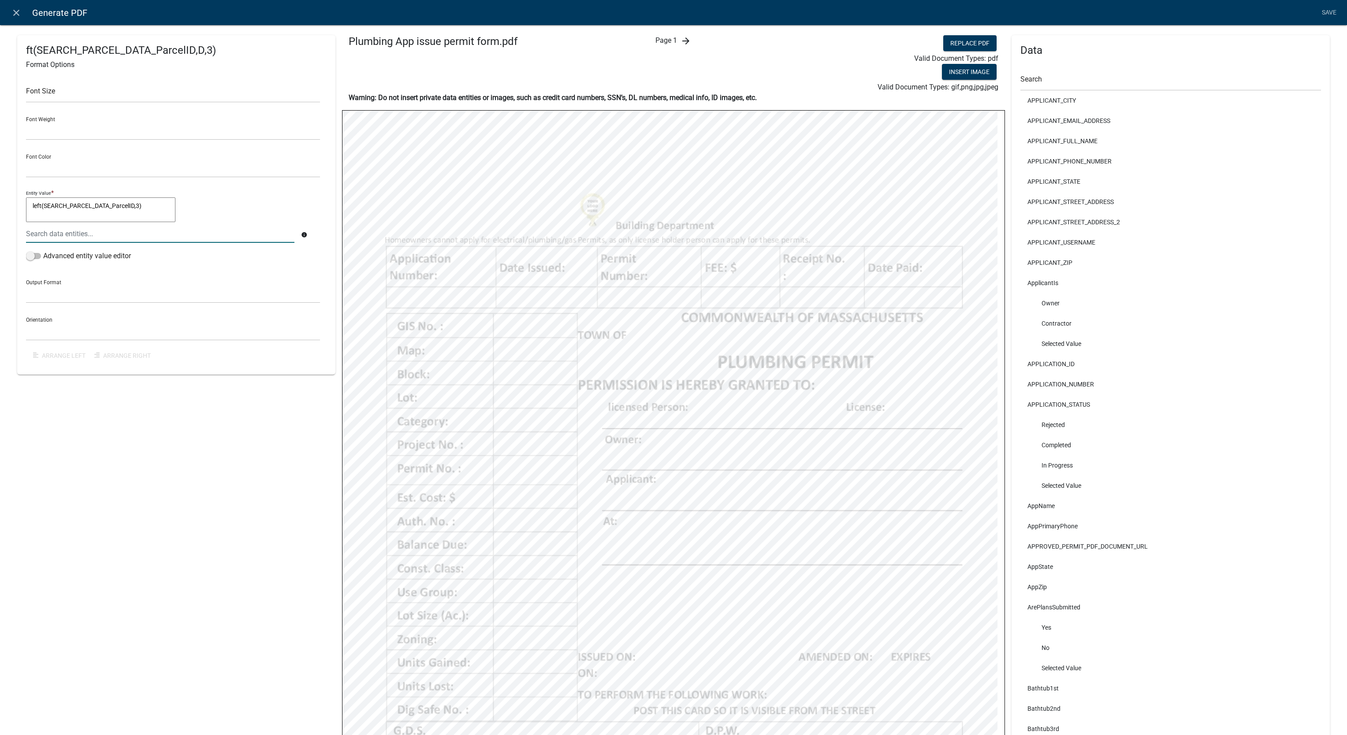
click at [45, 205] on textarea "left(SEARCH_PARCEL_DATA_ParcelID,3)" at bounding box center [100, 209] width 149 height 25
type textarea "left(SEARCH_PARCEL_DATA_ParcelID,3)"
click at [72, 231] on div at bounding box center [160, 234] width 282 height 18
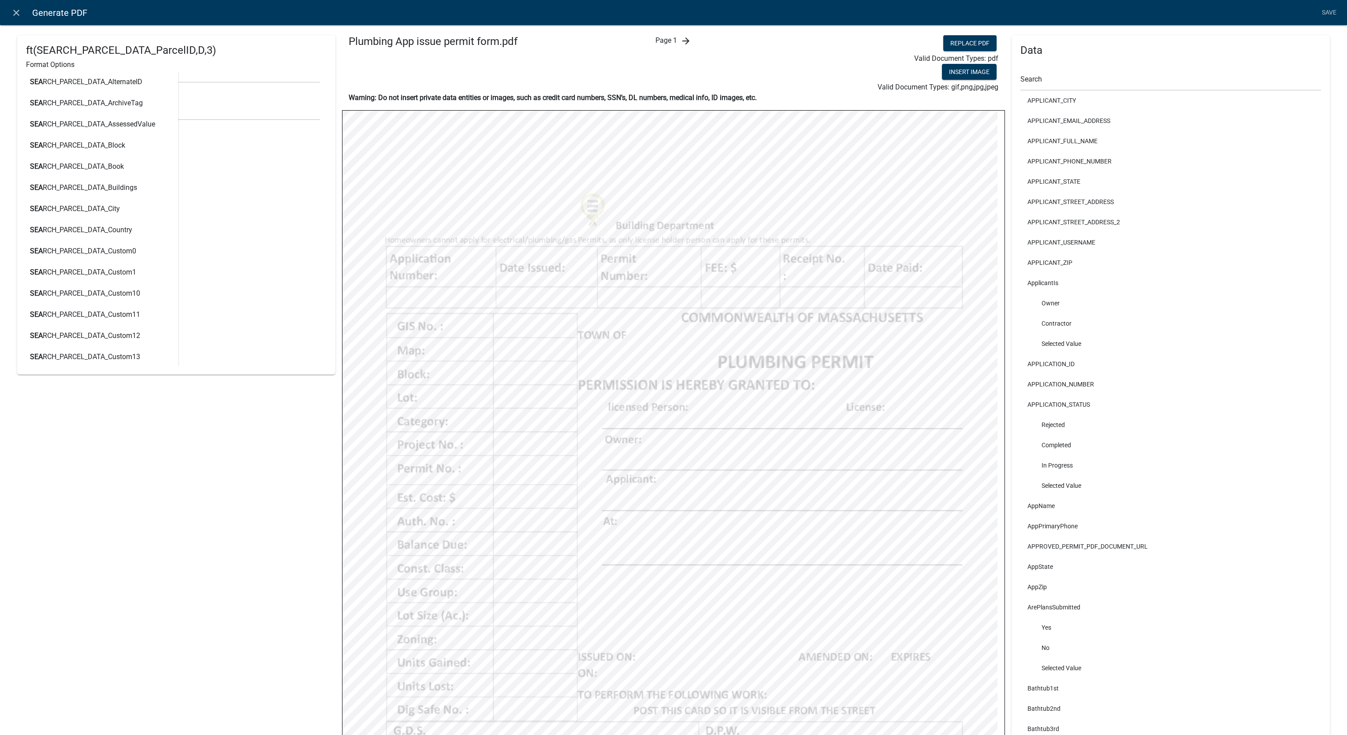
scroll to position [0, 0]
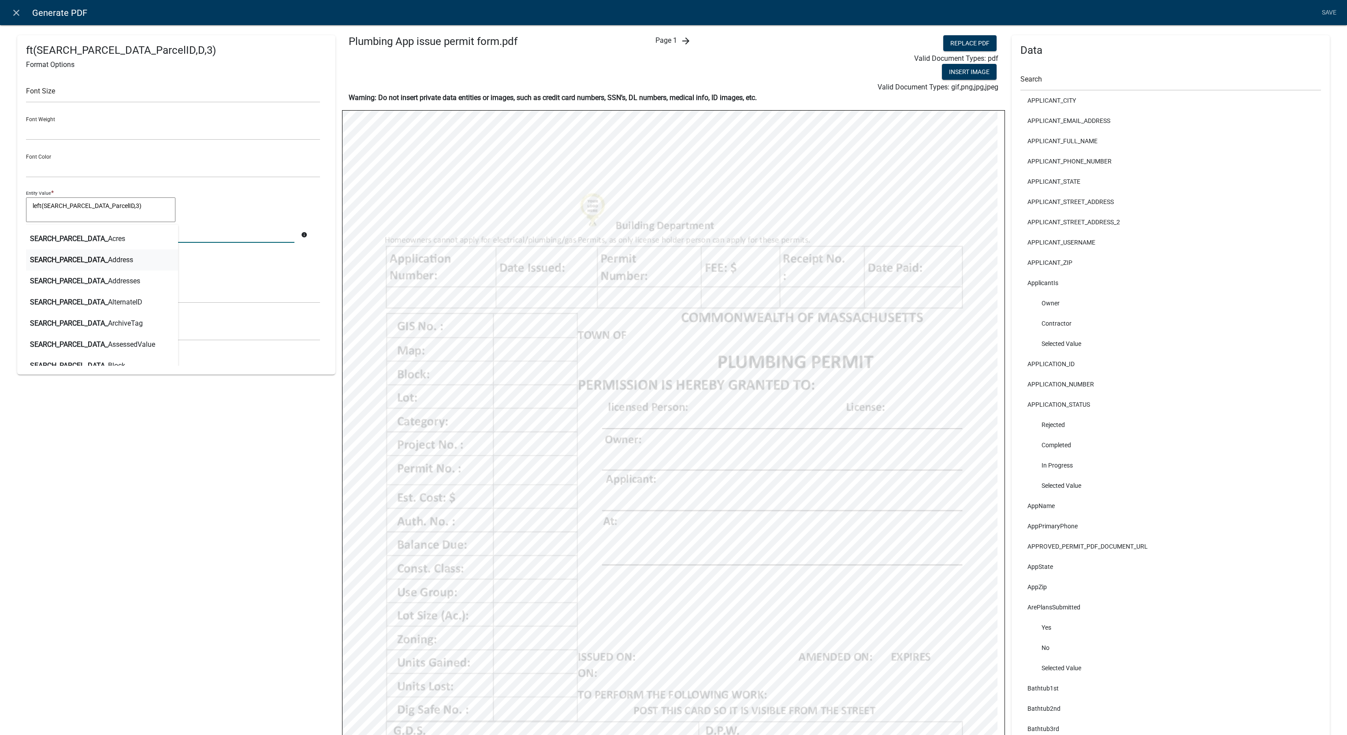
type input "search_parcel_data_par"
click at [145, 254] on button "SEARCH_PARCEL_DATA_Par celID" at bounding box center [93, 259] width 148 height 21
type textarea "ft(SESEARCH_PARCEL_DATA_ParcelID,3)"
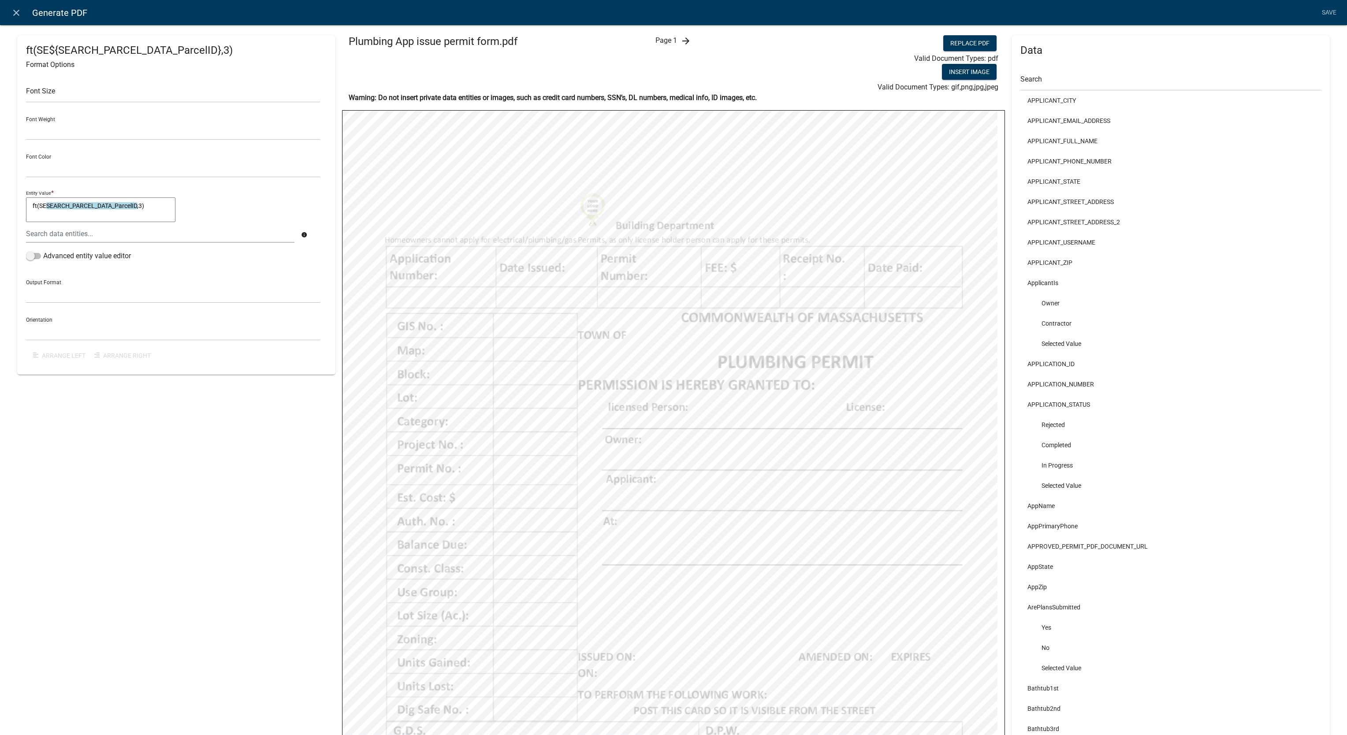
click at [153, 203] on textarea "ft(SESEARCH_PARCEL_DATA_ParcelID,3)" at bounding box center [100, 209] width 149 height 25
click at [1326, 14] on link "Save" at bounding box center [1329, 12] width 22 height 17
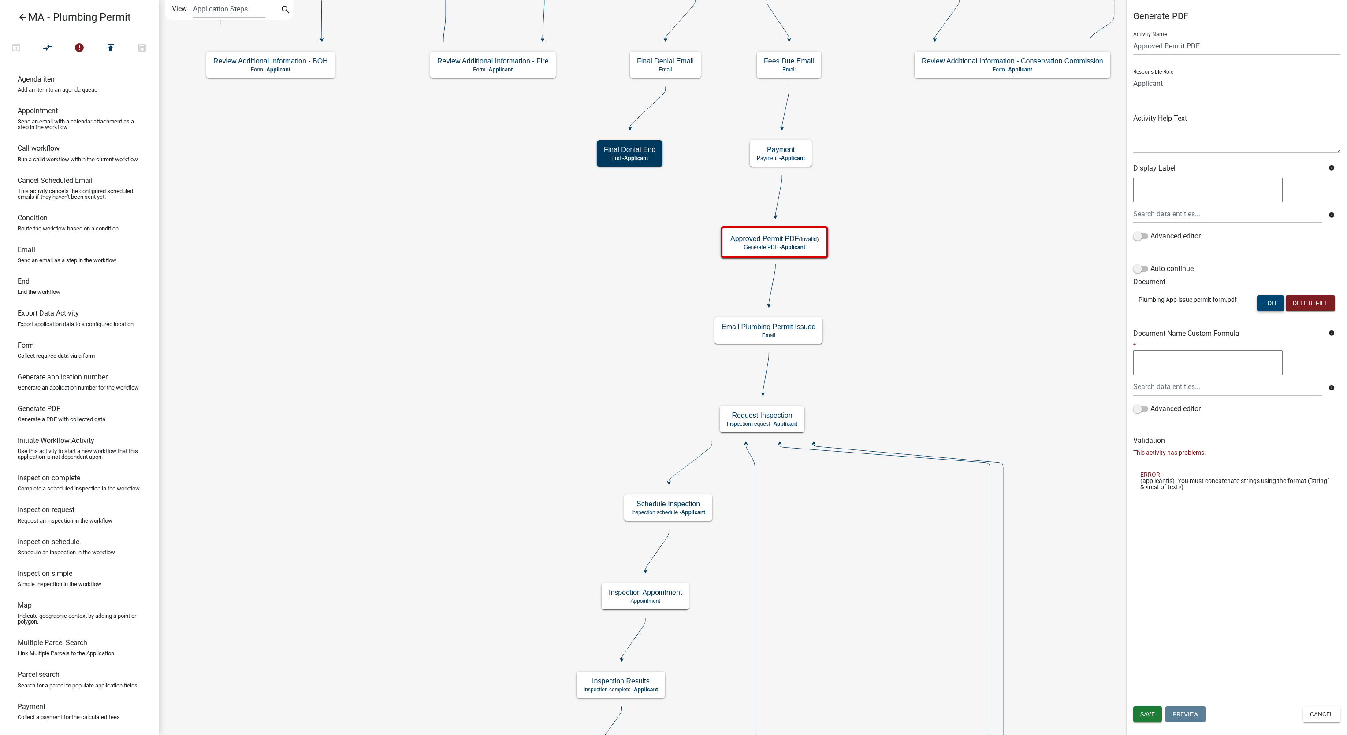
click at [1267, 298] on button "Edit" at bounding box center [1270, 303] width 27 height 16
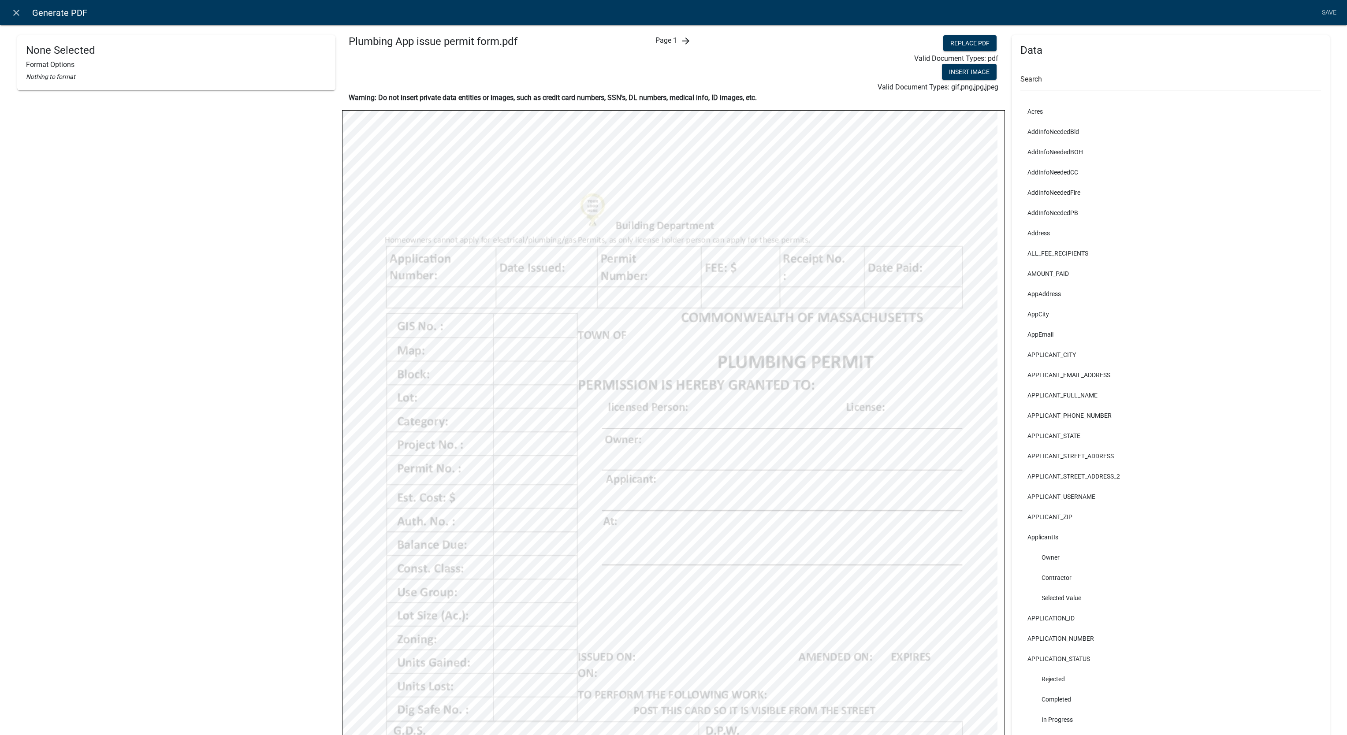
select select
click at [155, 208] on textarea "ft(SESEARCH_PARCEL_DATA_ParcelID,3)" at bounding box center [100, 209] width 149 height 25
click at [44, 203] on textarea "ft(SESEARCH_PARCEL_DATA_ParcelID,3)" at bounding box center [100, 209] width 149 height 25
type textarea "ft(SEARCH_PARCEL_DATA_ParcelID,3)"
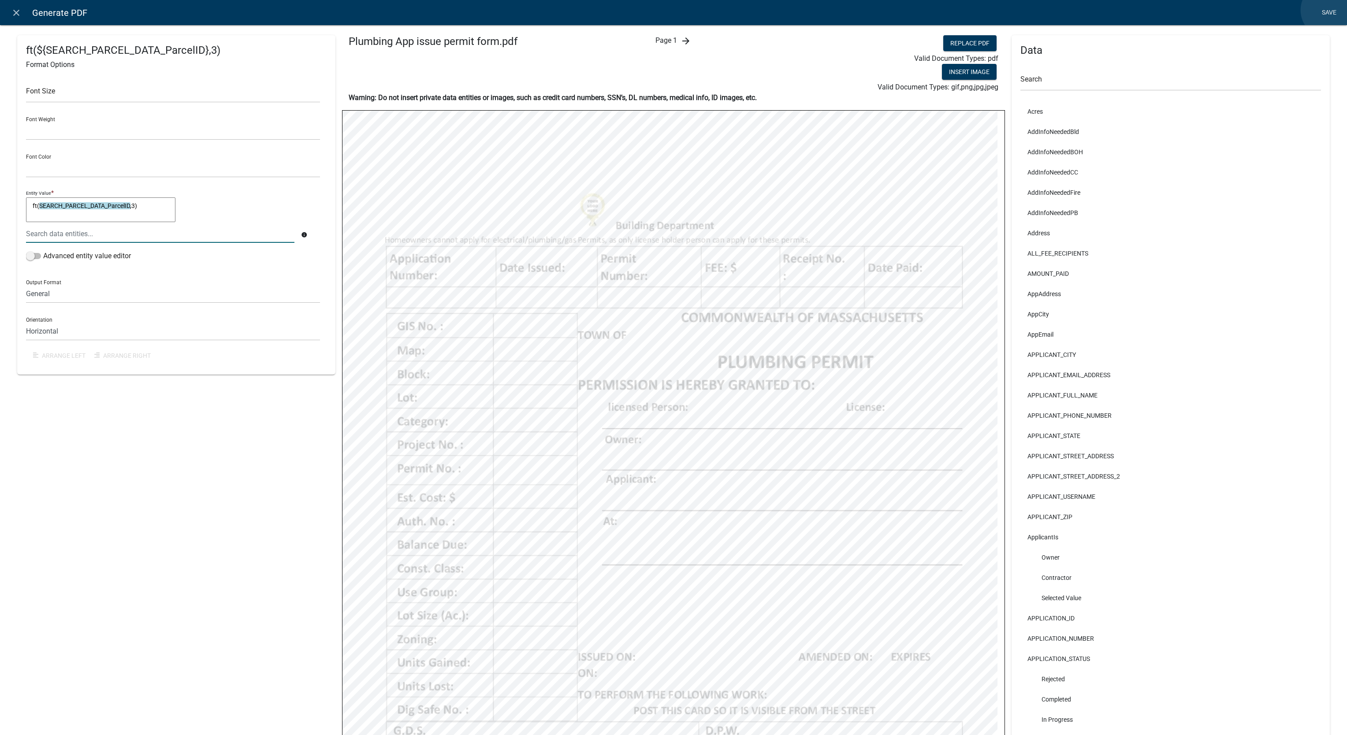
click at [1328, 10] on link "Save" at bounding box center [1329, 12] width 22 height 17
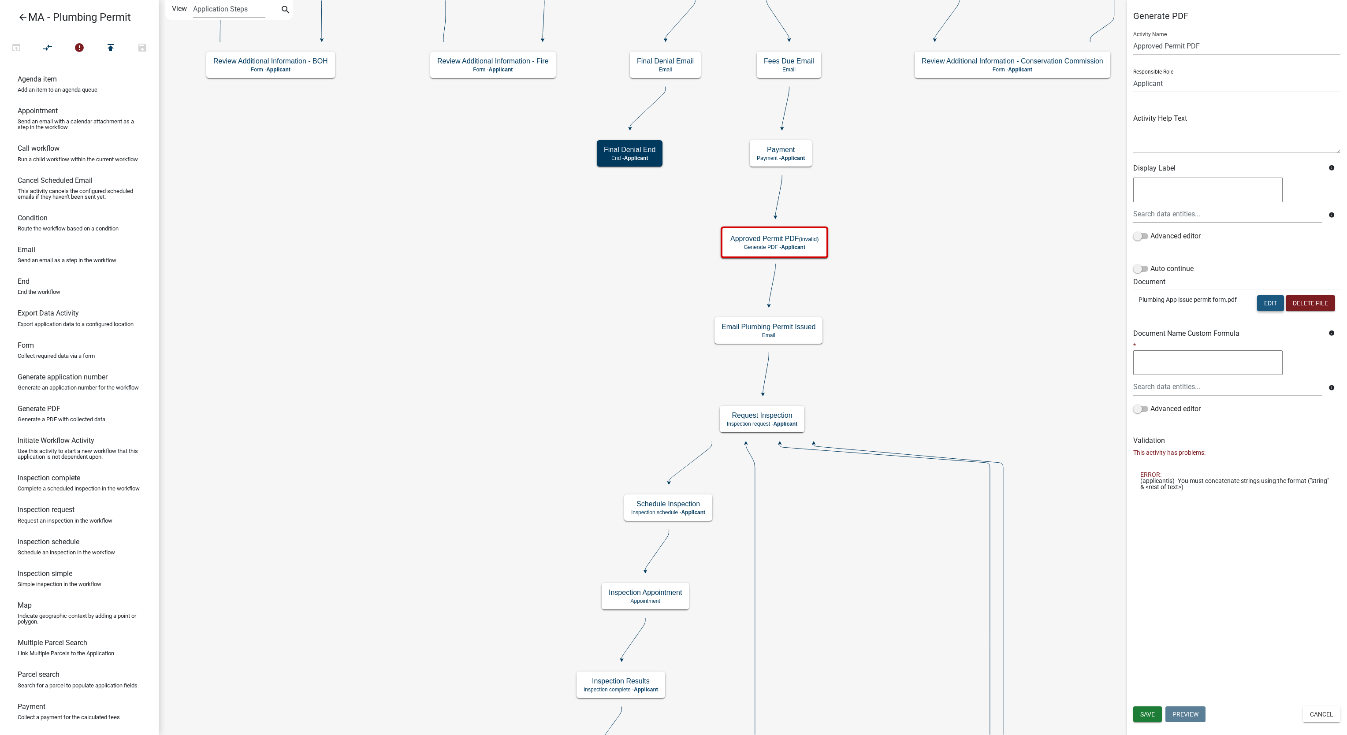
click at [1263, 308] on button "Edit" at bounding box center [1270, 303] width 27 height 16
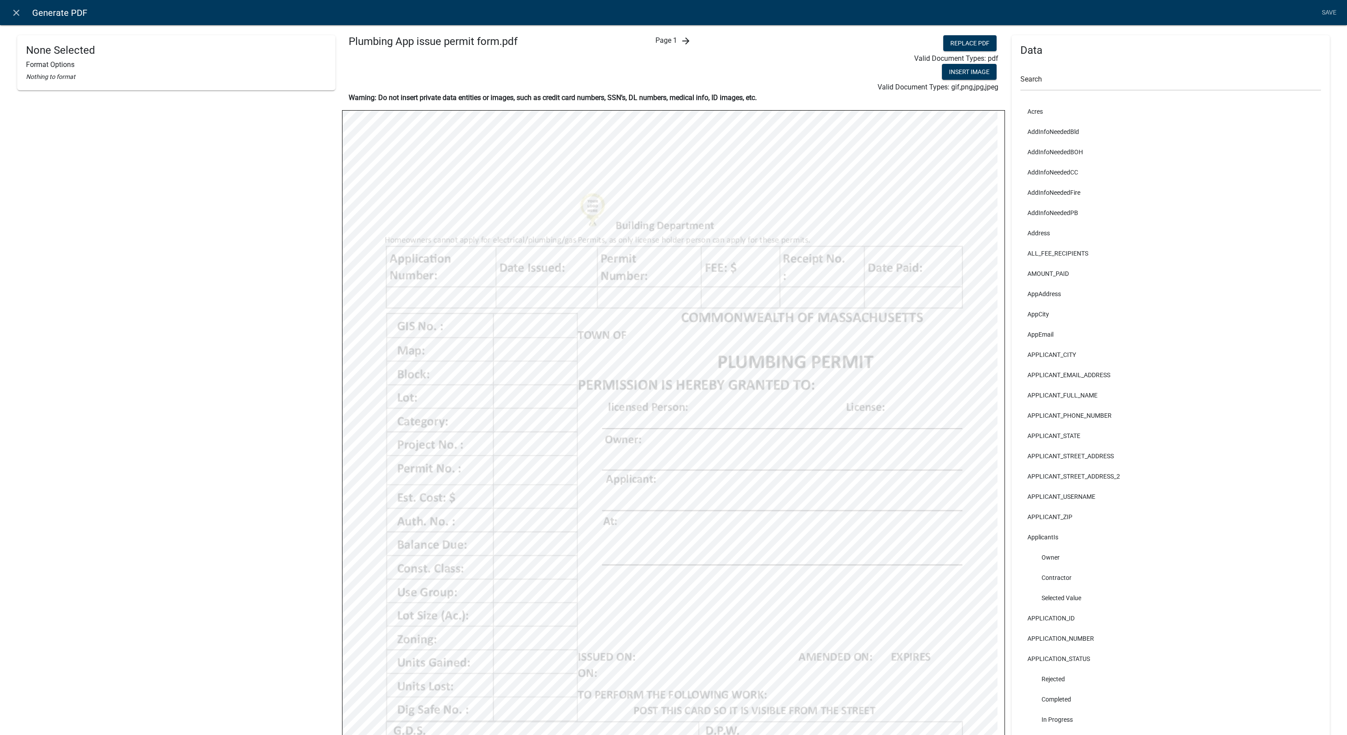
select select
click at [153, 212] on textarea "ft(SEARCH_PARCEL_DATA_ParcelID,3)" at bounding box center [100, 209] width 149 height 25
type textarea "(leftSEARCH_PARCEL_DATA_ParcelID,3)"
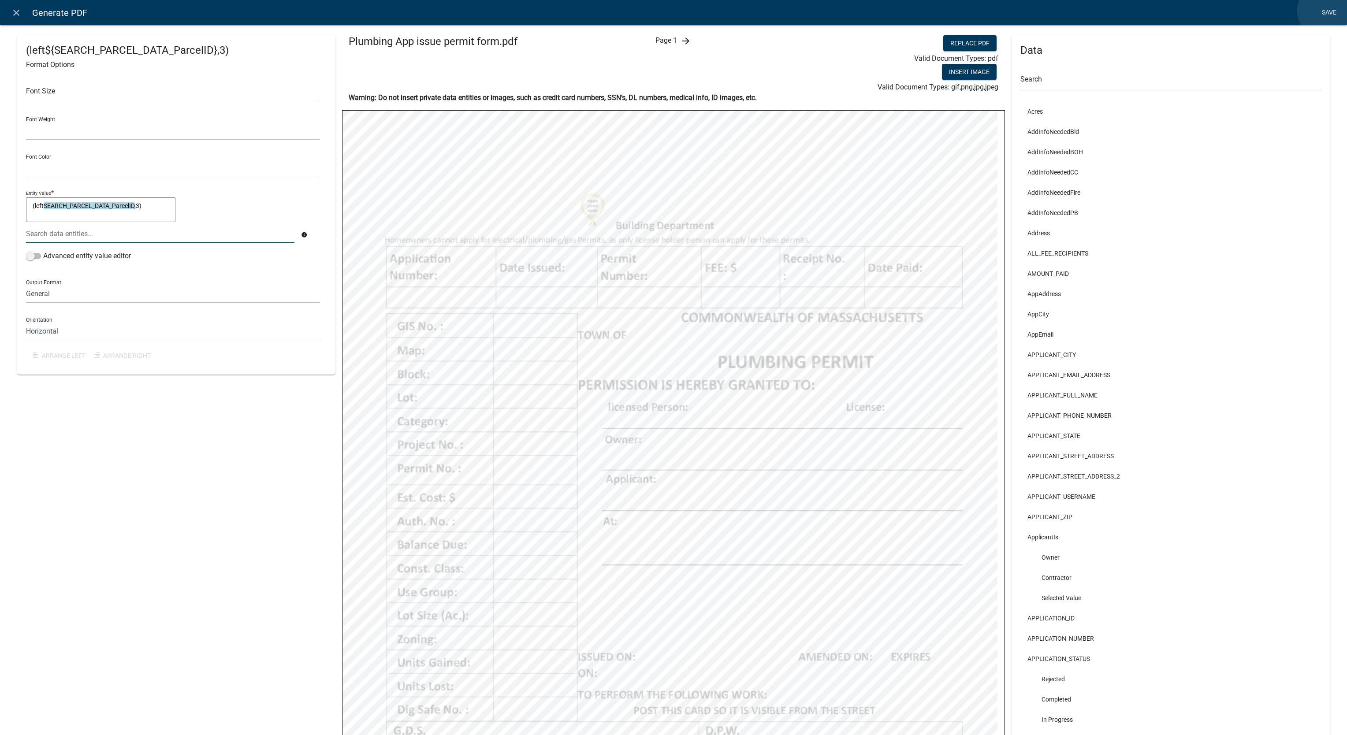
click at [1325, 11] on link "Save" at bounding box center [1329, 12] width 22 height 17
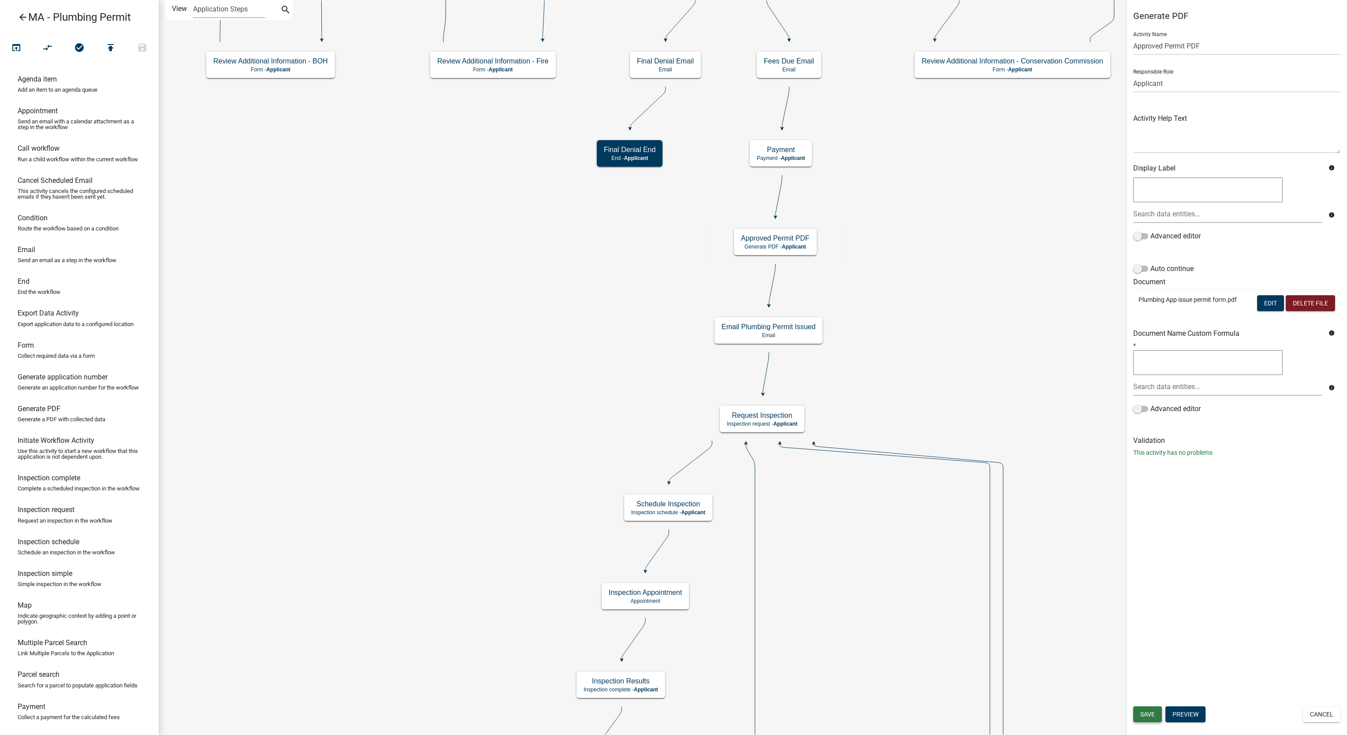
click at [1148, 712] on span "Save" at bounding box center [1147, 714] width 15 height 7
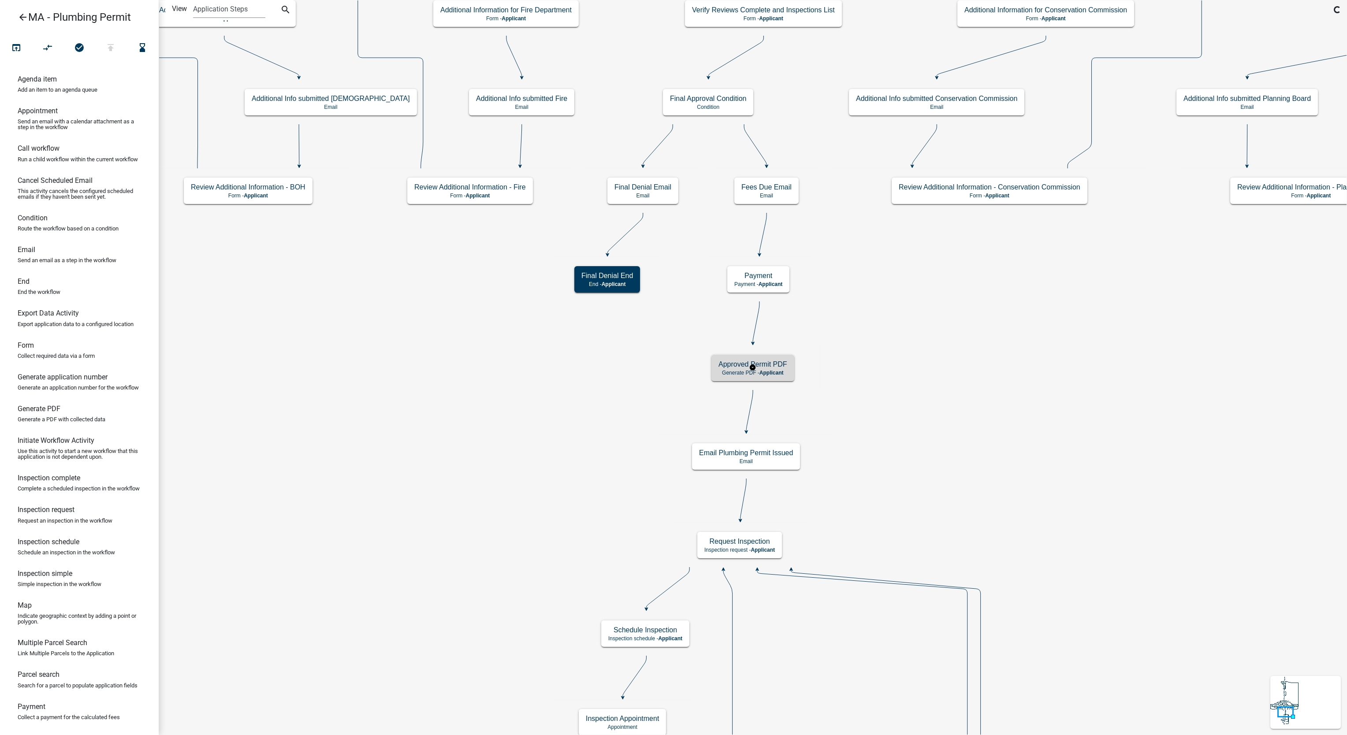
click at [765, 372] on span "Applicant" at bounding box center [771, 373] width 24 height 6
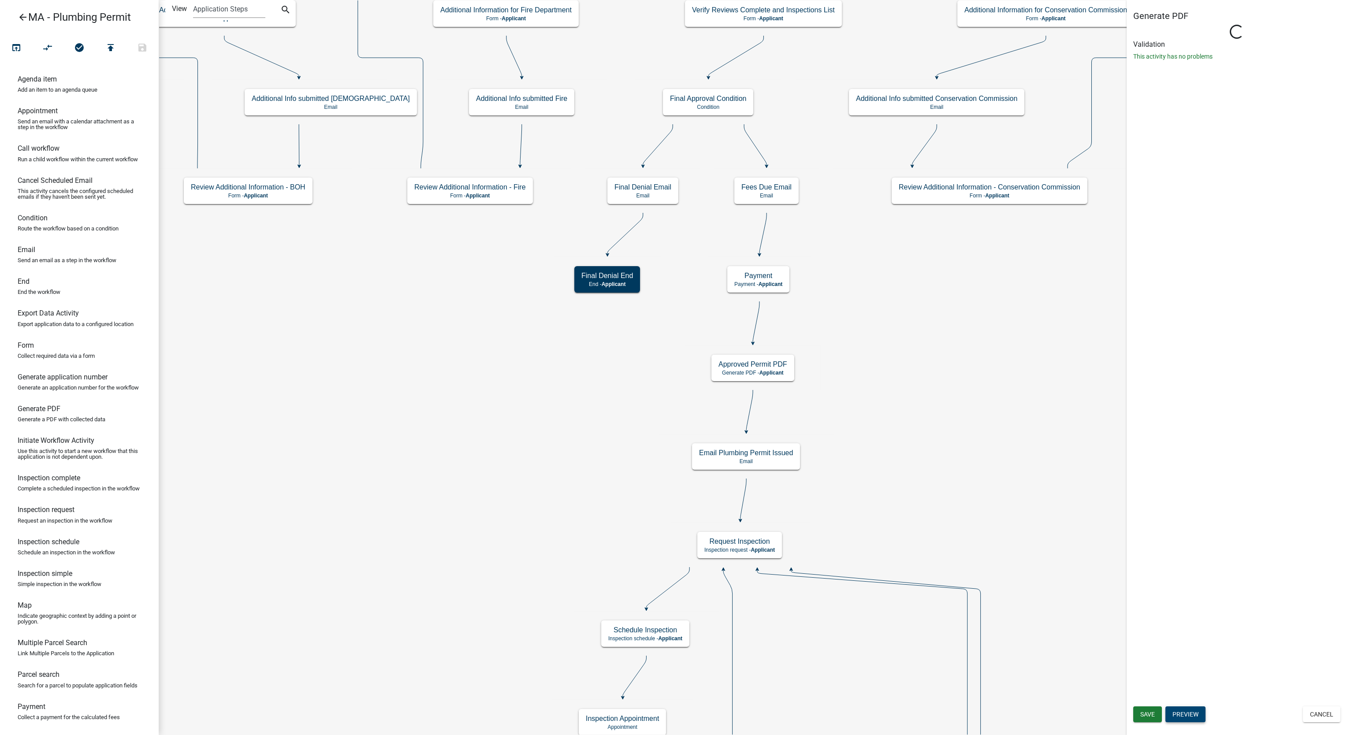
click at [1192, 713] on button "Preview" at bounding box center [1185, 714] width 40 height 16
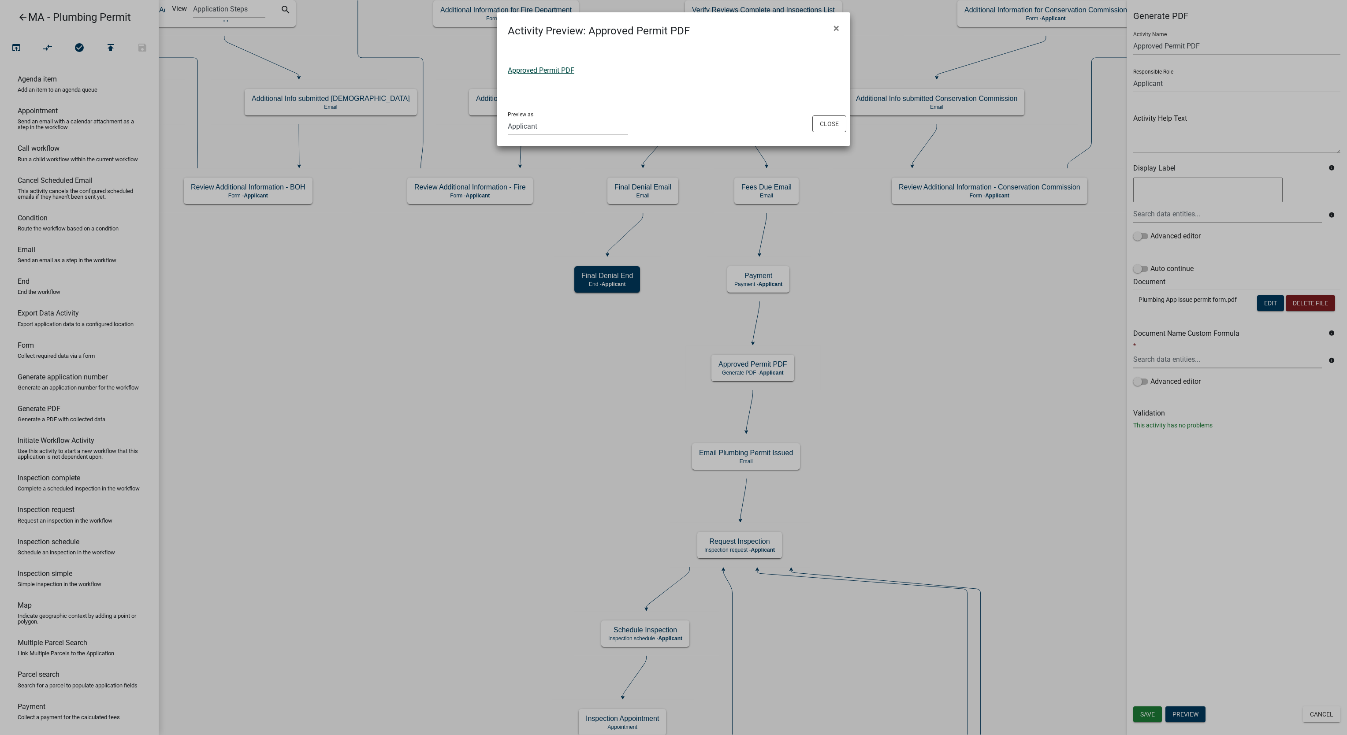
click at [557, 66] on link "Approved Permit PDF" at bounding box center [541, 70] width 67 height 8
click at [821, 126] on button "Close" at bounding box center [829, 123] width 34 height 17
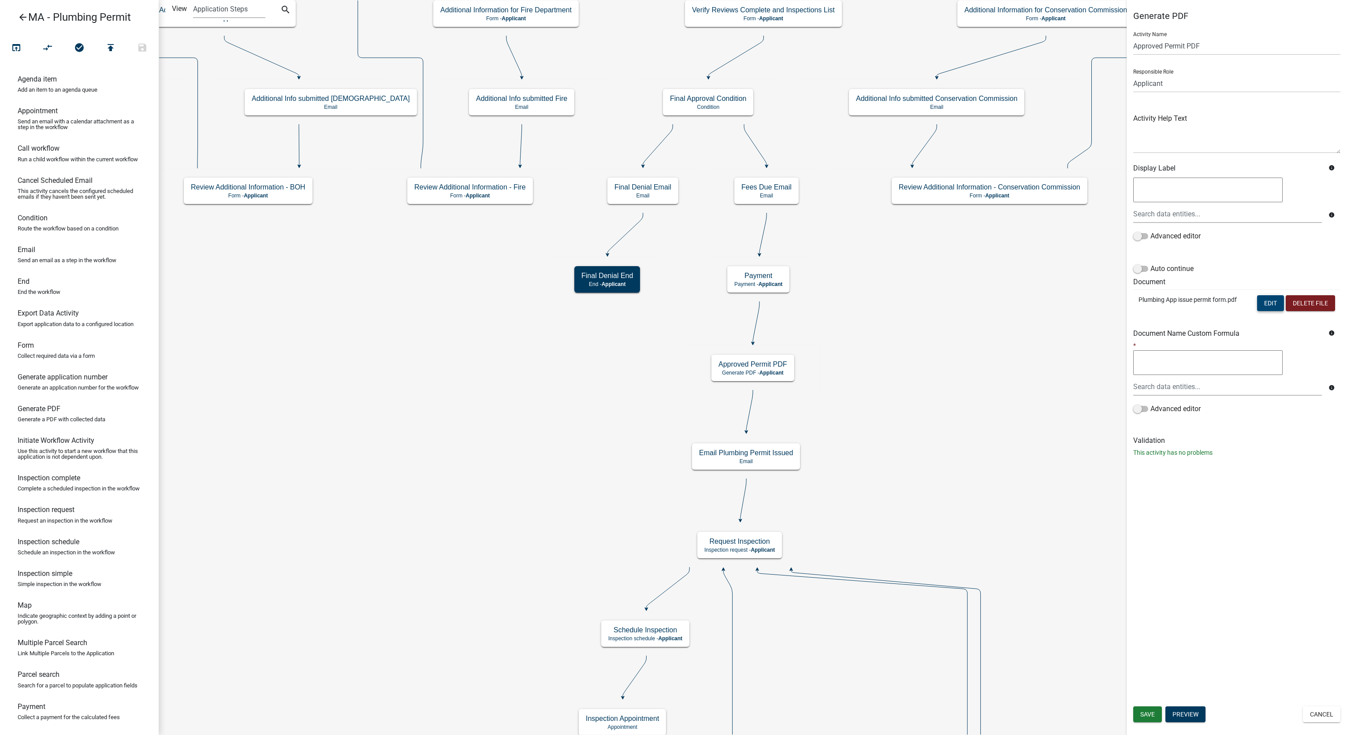
click at [1272, 303] on button "Edit" at bounding box center [1270, 303] width 27 height 16
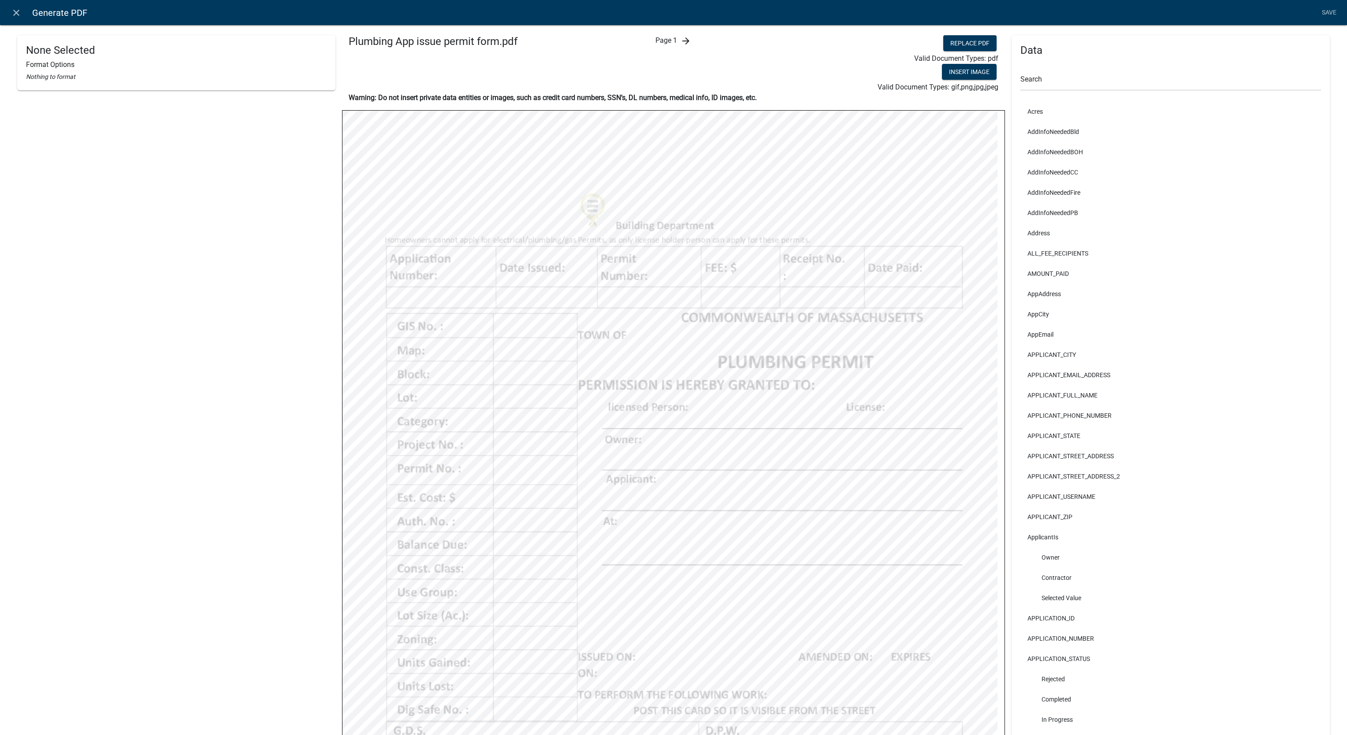
select select
click at [164, 208] on textarea "(leftSEARCH_PARCEL_DATA_ParcelID,3)" at bounding box center [100, 209] width 149 height 25
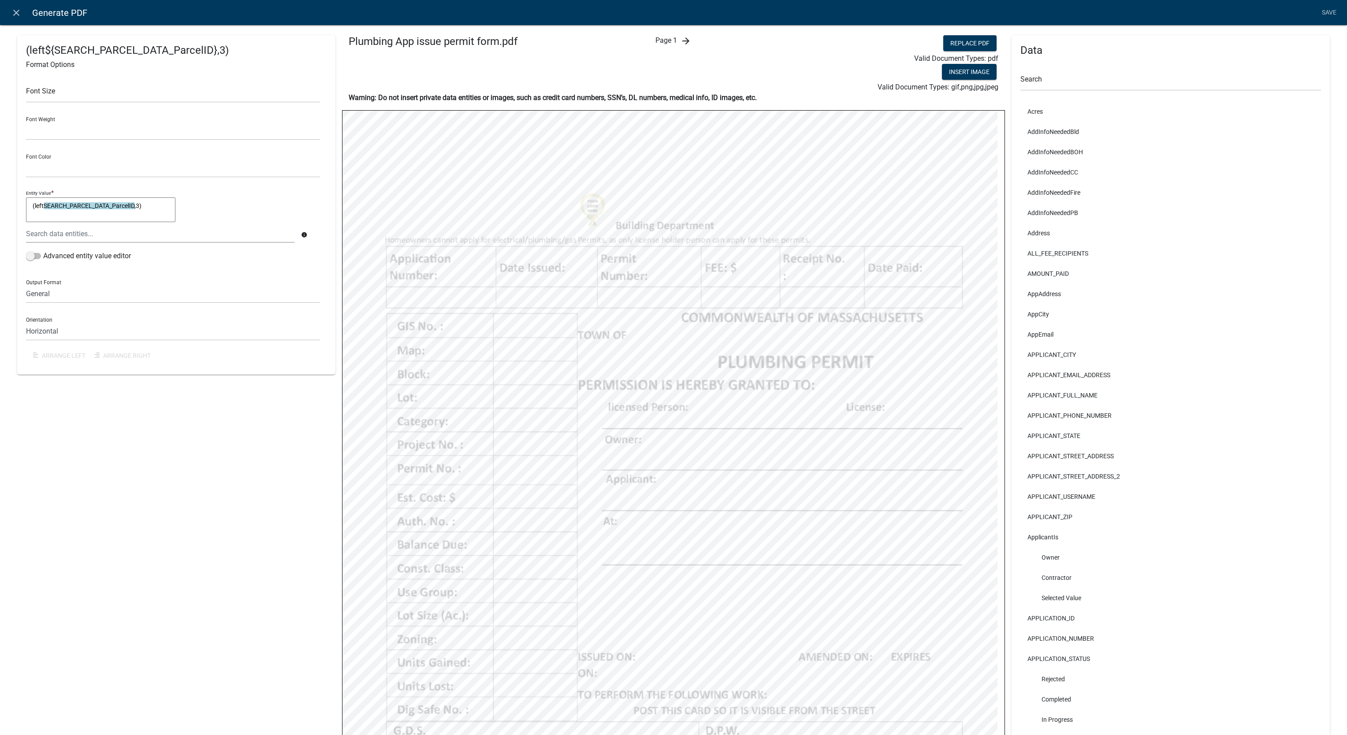
click at [116, 215] on textarea "(leftSEARCH_PARCEL_DATA_ParcelID,3)" at bounding box center [100, 209] width 149 height 25
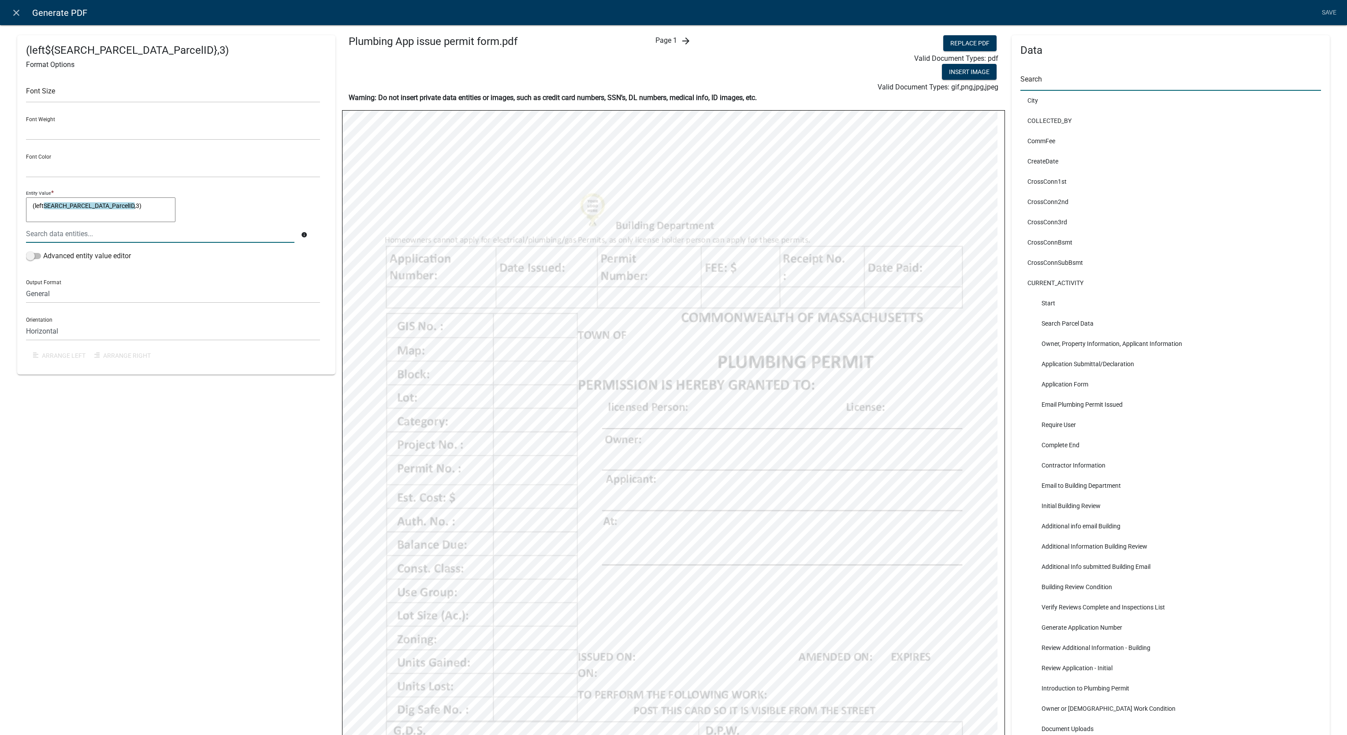
click at [1044, 80] on input "text" at bounding box center [1170, 82] width 301 height 18
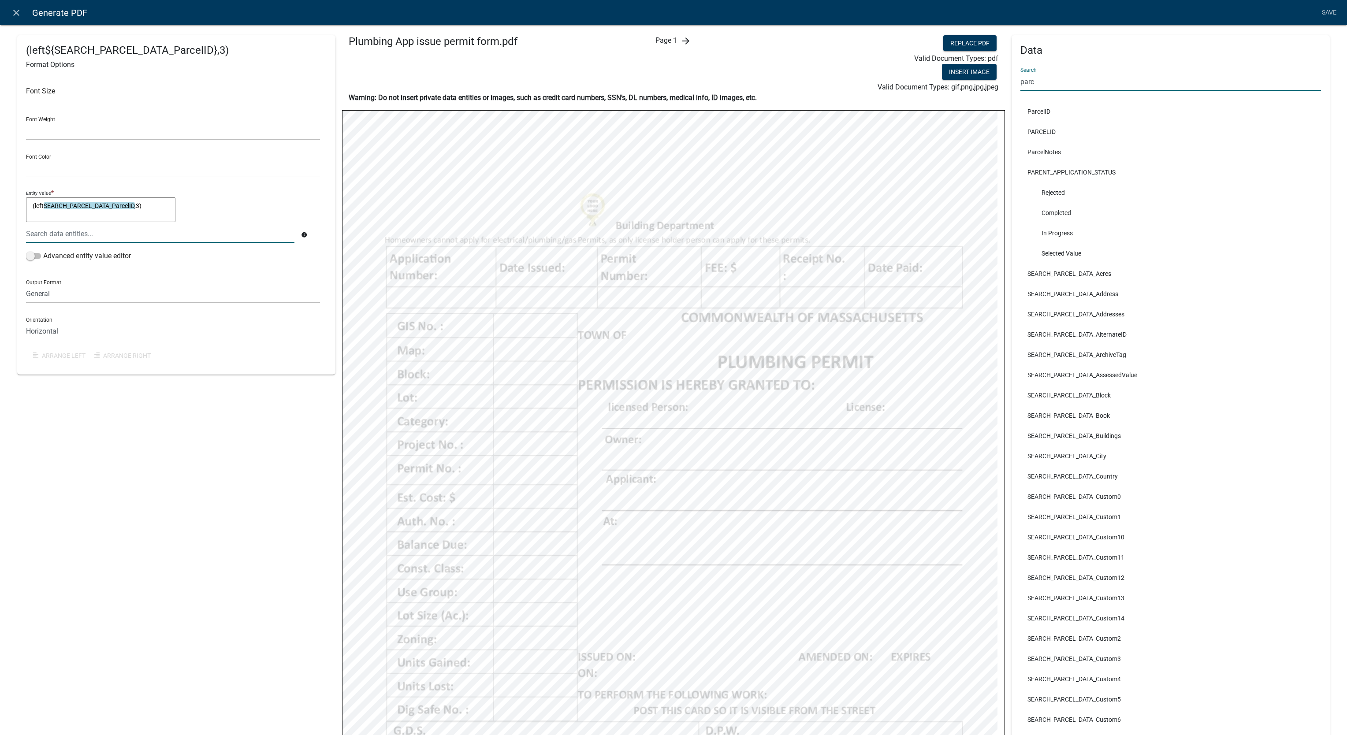
scroll to position [0, 0]
type input "parcel"
click at [1155, 48] on h4 "Data" at bounding box center [1170, 50] width 301 height 13
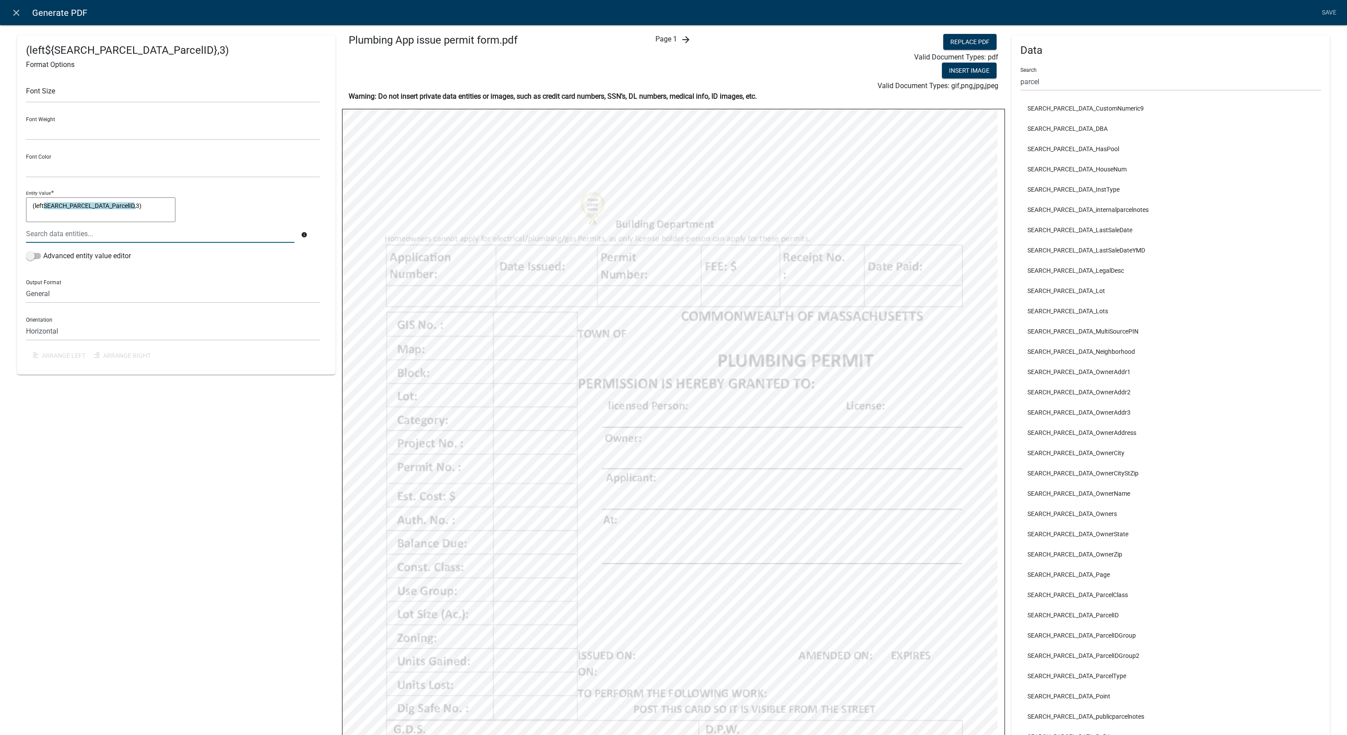
scroll to position [0, 0]
click at [1094, 78] on input "parcel" at bounding box center [1170, 82] width 301 height 18
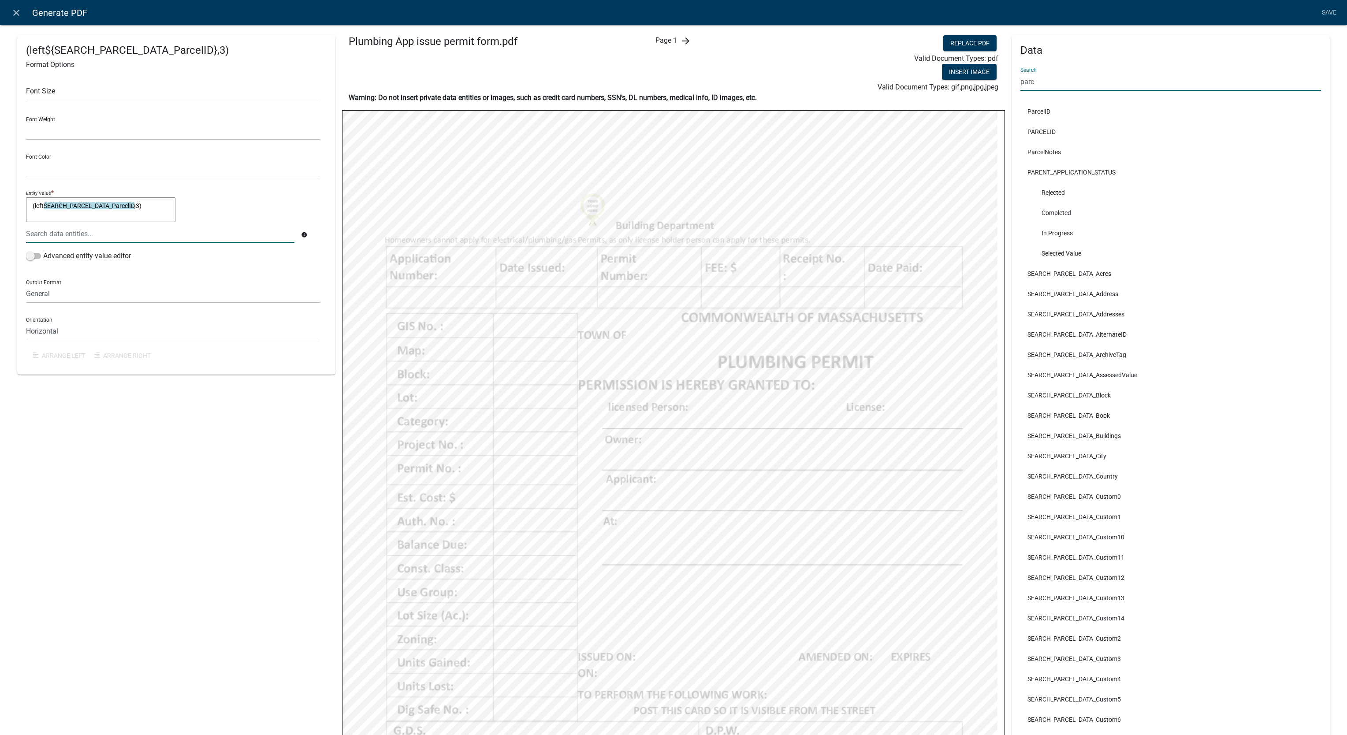
scroll to position [0, 0]
type input "parcel"
click at [1273, 37] on div "Data Search parcel ParcelID PARCELID ParcelNotes SEARCH_PARCEL_DATA_Acres SEARC…" at bounding box center [1170, 468] width 318 height 866
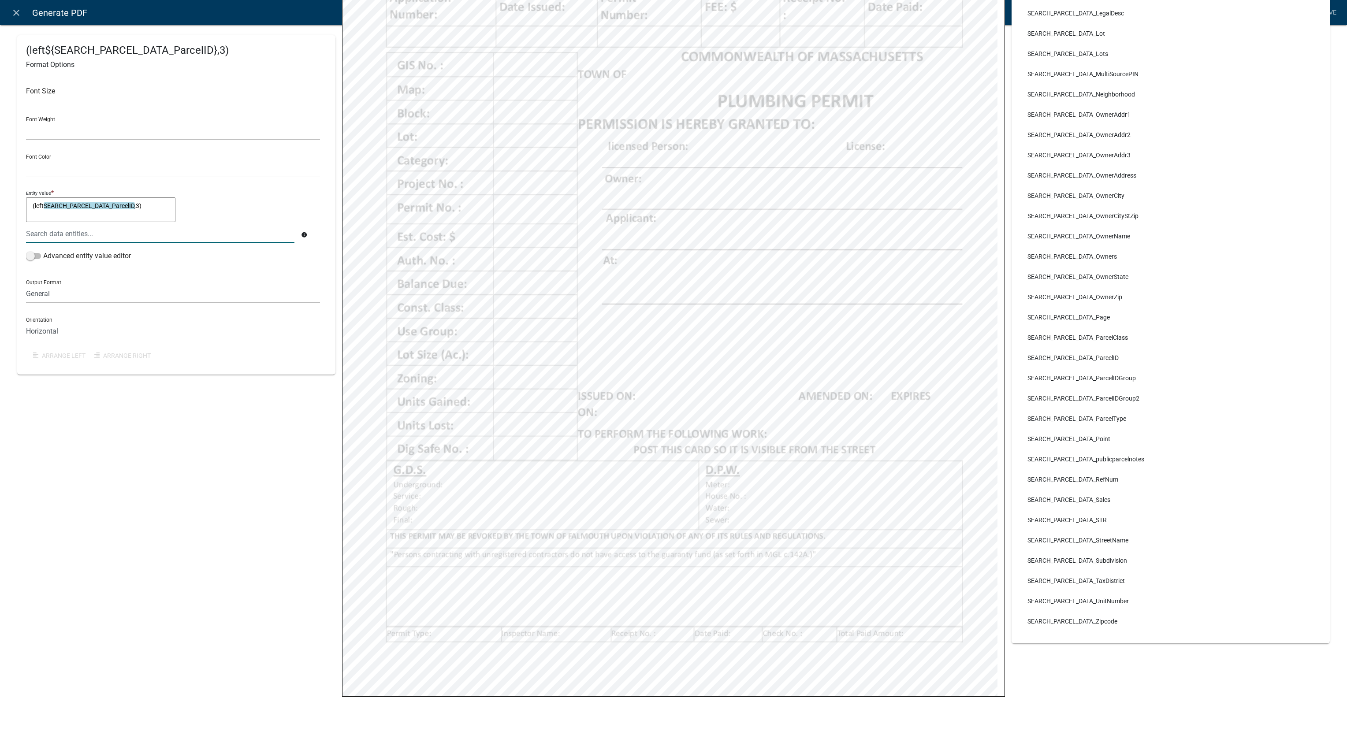
scroll to position [259, 0]
select select
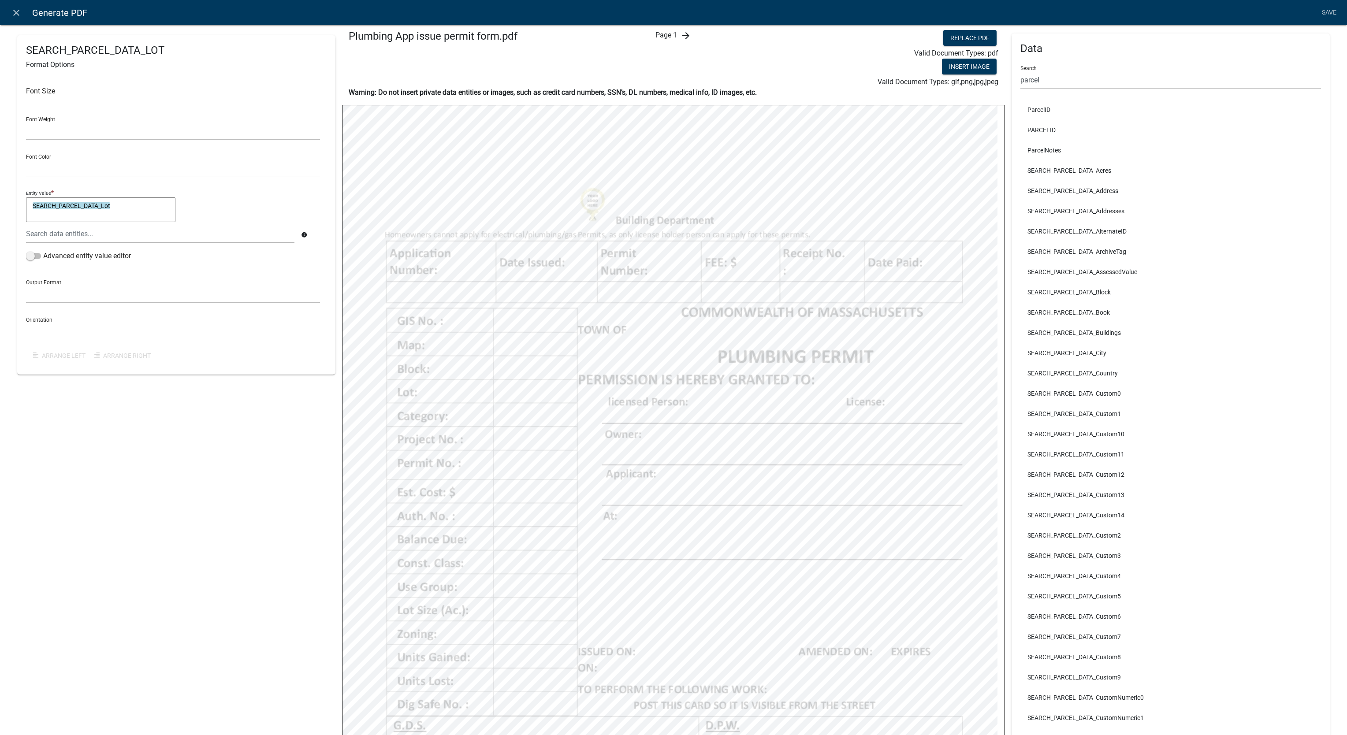
scroll to position [0, 0]
click at [1086, 83] on input "parcel" at bounding box center [1170, 82] width 301 height 18
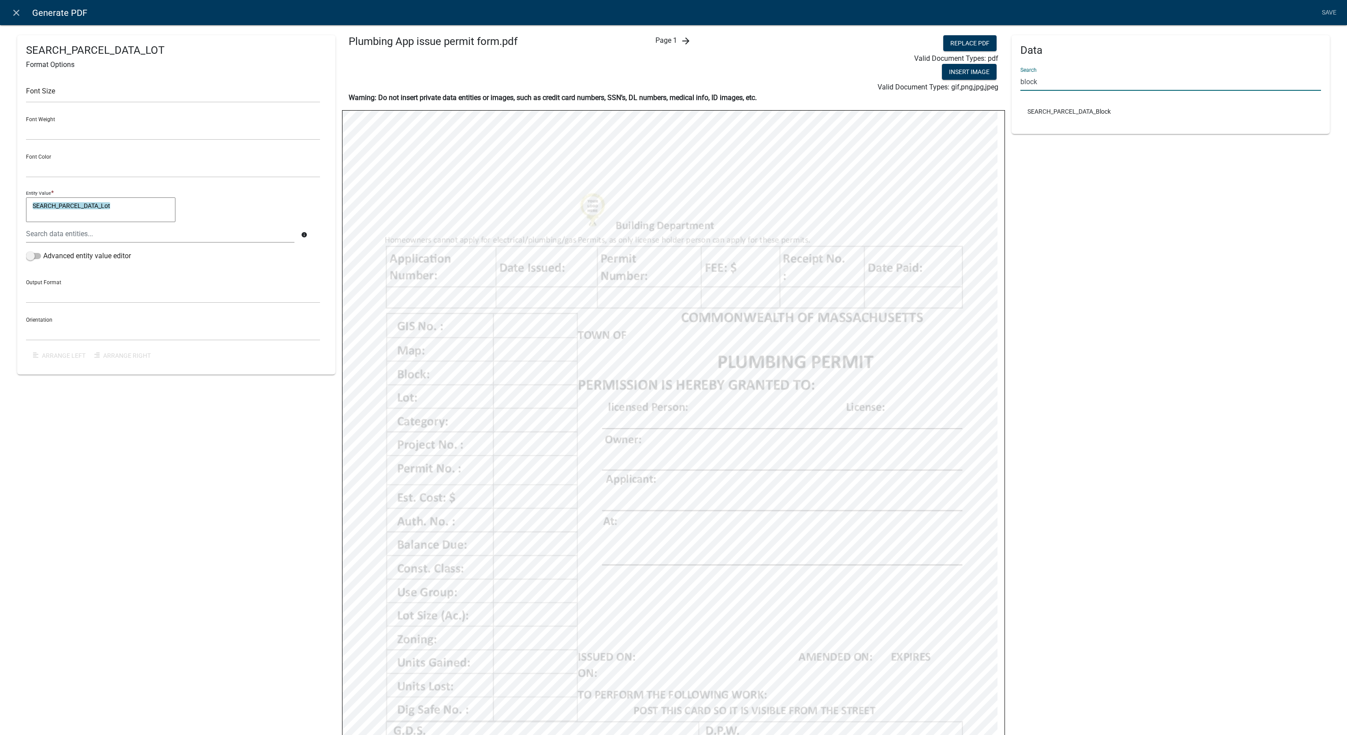
type input "block"
select select
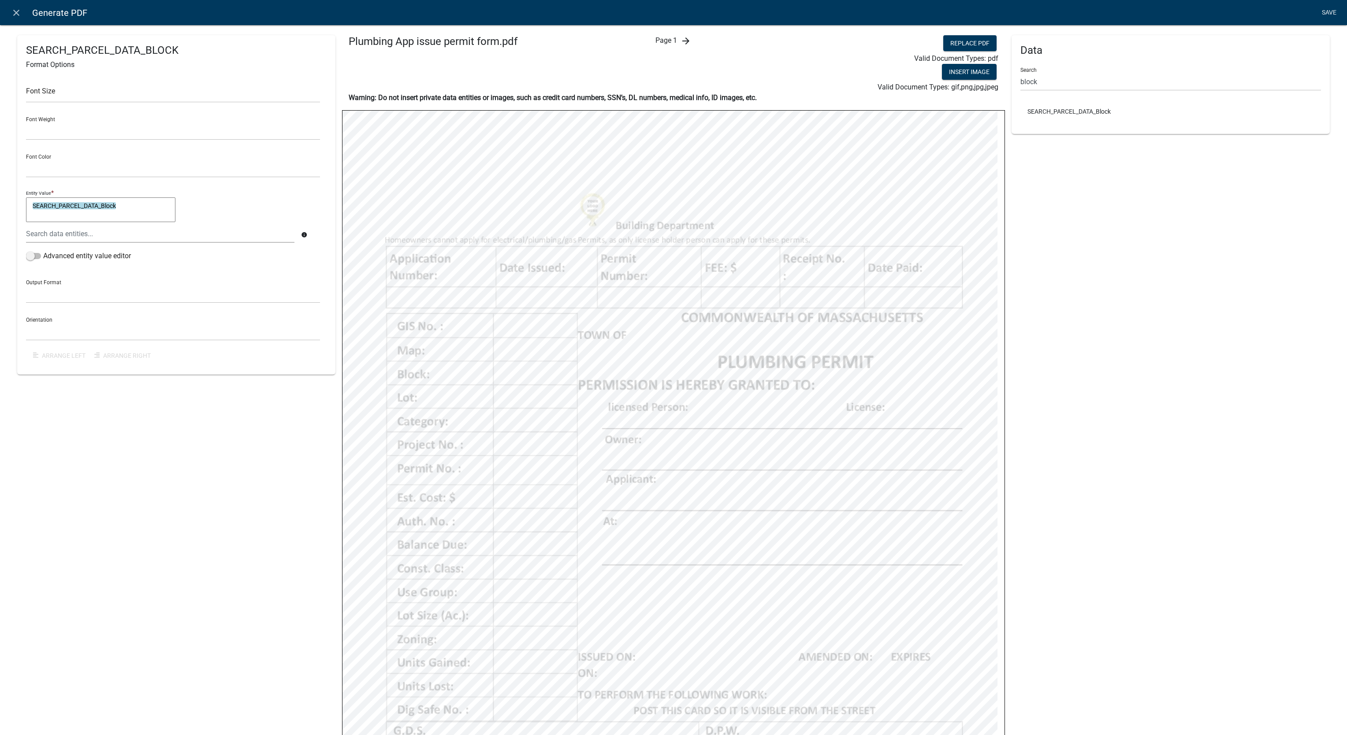
click at [1322, 18] on link "Save" at bounding box center [1329, 12] width 22 height 17
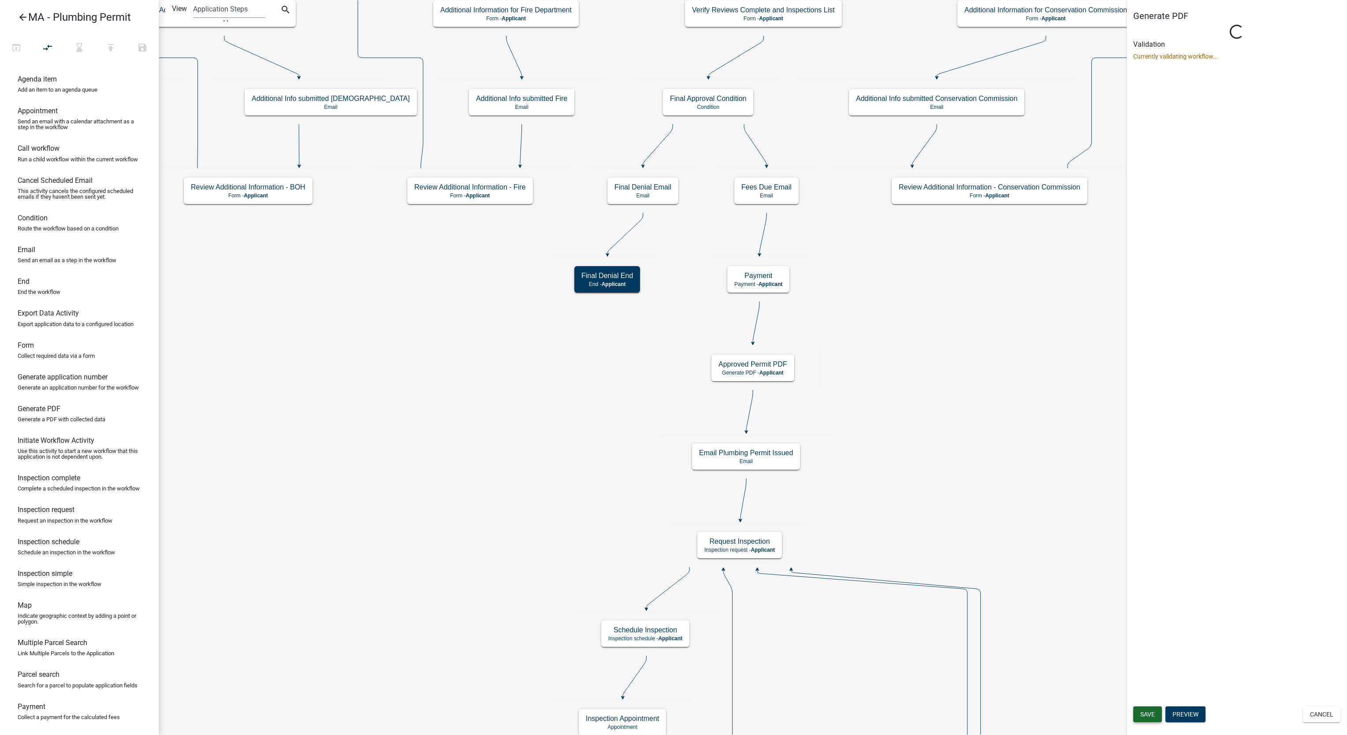
click at [1154, 719] on button "Save" at bounding box center [1147, 714] width 29 height 16
